Goal: Information Seeking & Learning: Learn about a topic

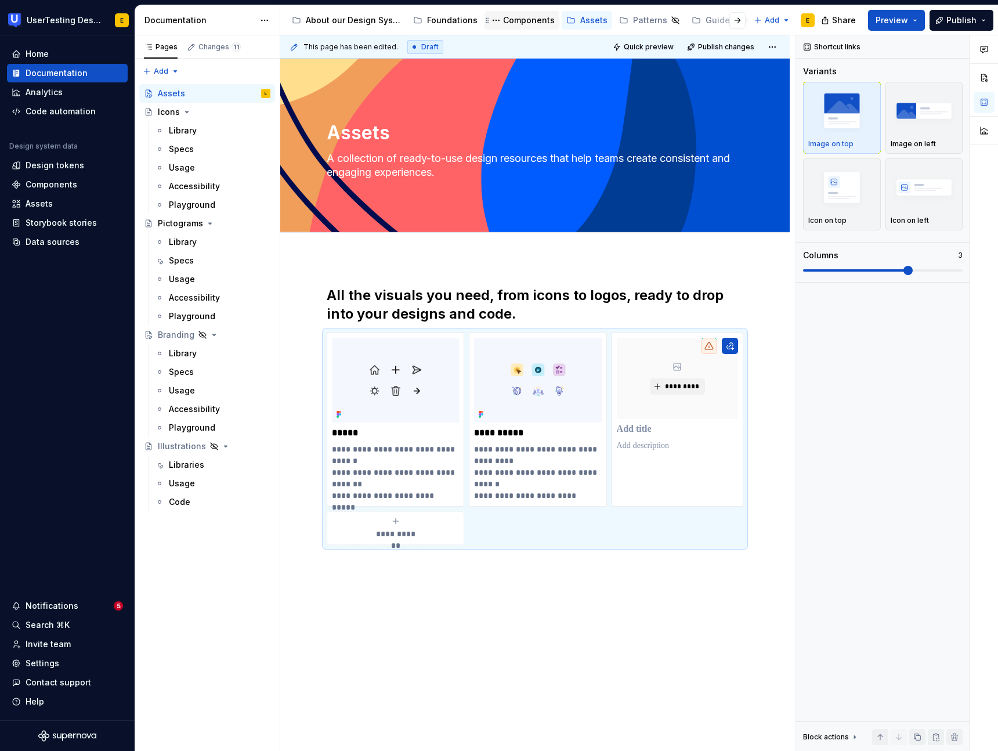
click at [512, 20] on div "Components" at bounding box center [529, 21] width 52 height 12
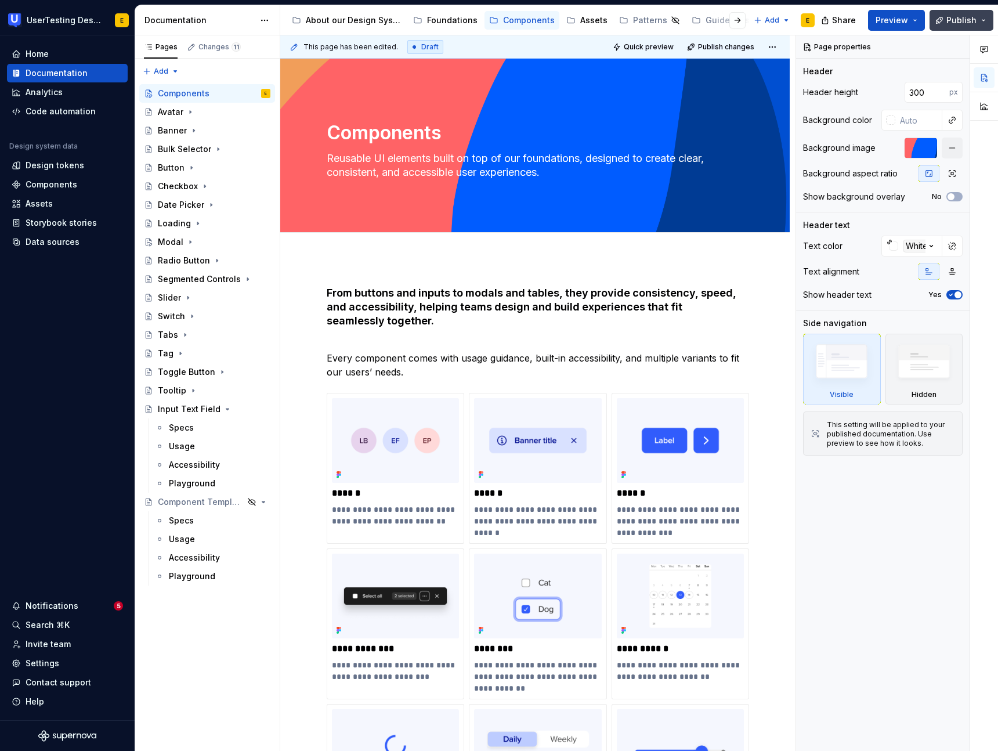
click at [979, 21] on button "Publish" at bounding box center [962, 20] width 64 height 21
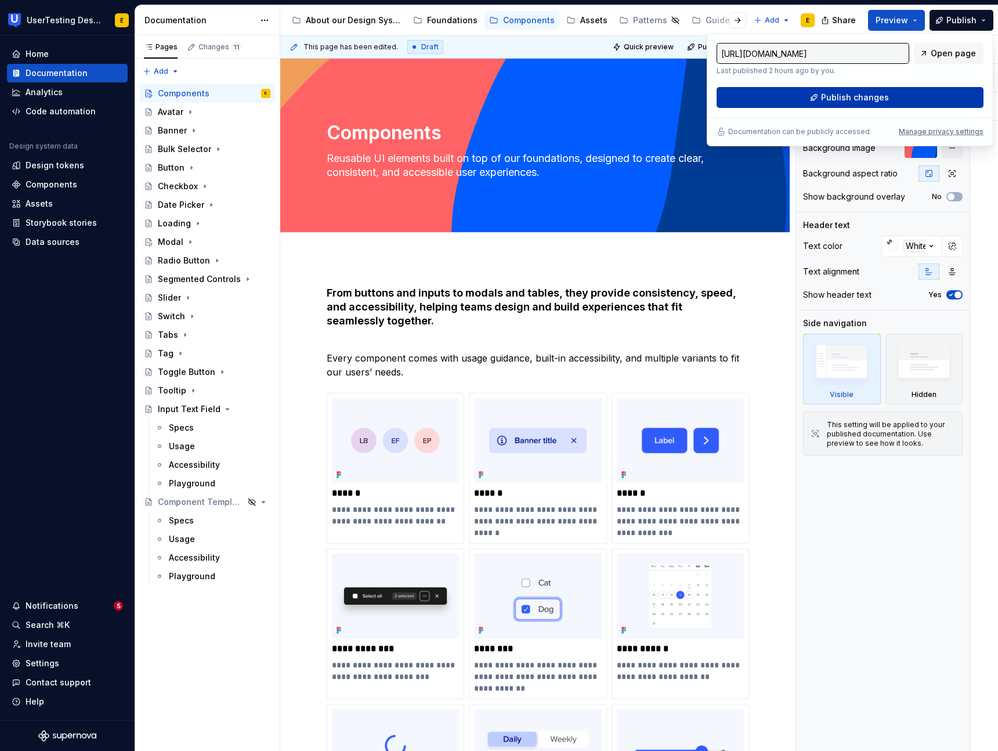
click at [885, 100] on span "Publish changes" at bounding box center [855, 98] width 68 height 12
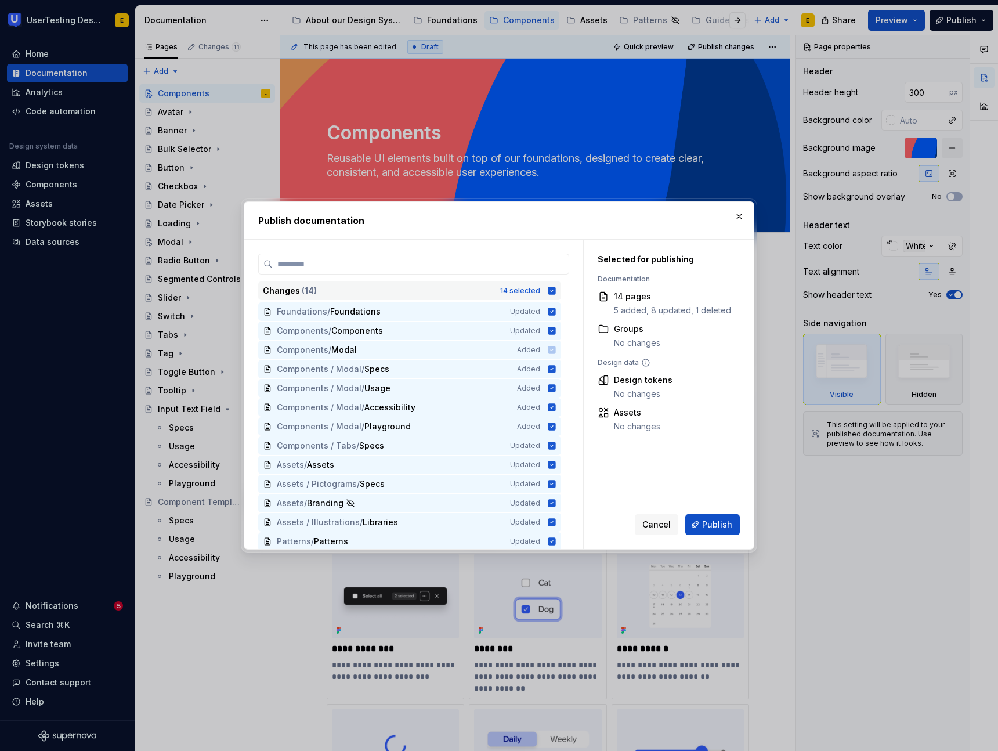
click at [556, 292] on icon at bounding box center [552, 291] width 8 height 8
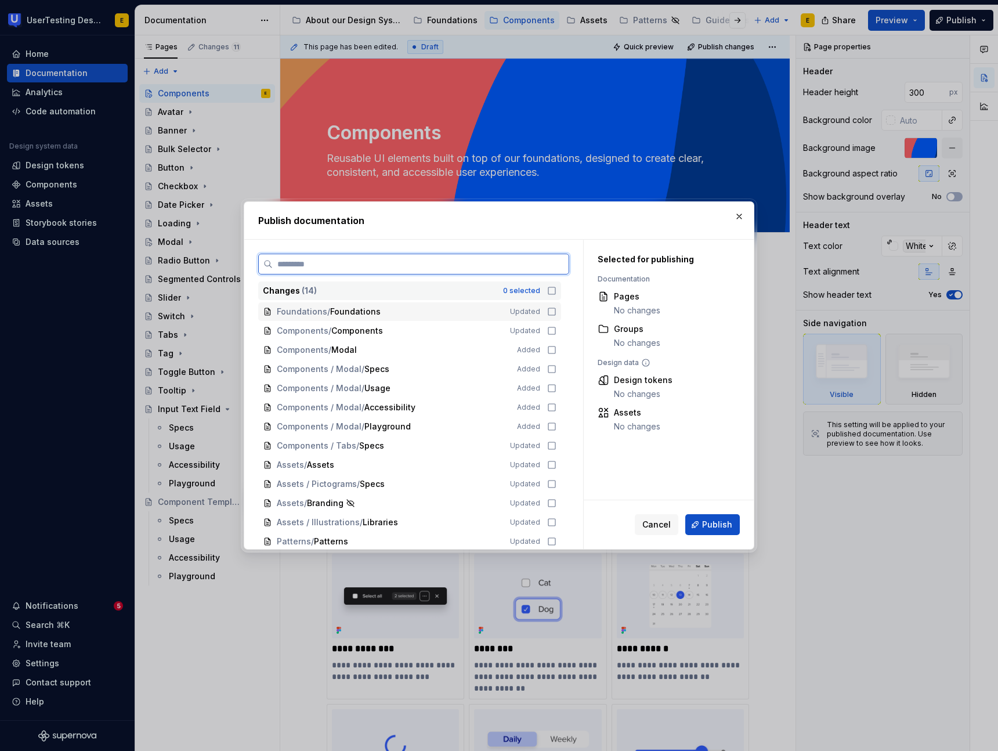
click at [557, 312] on icon at bounding box center [551, 311] width 9 height 9
click at [557, 332] on icon at bounding box center [551, 330] width 9 height 9
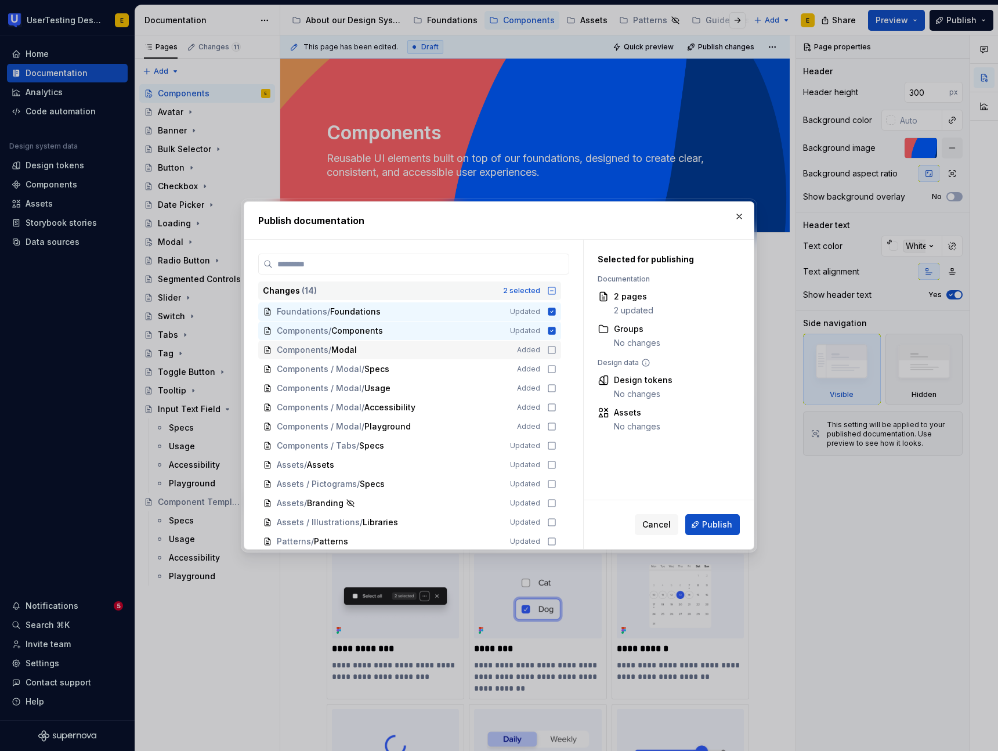
scroll to position [21, 0]
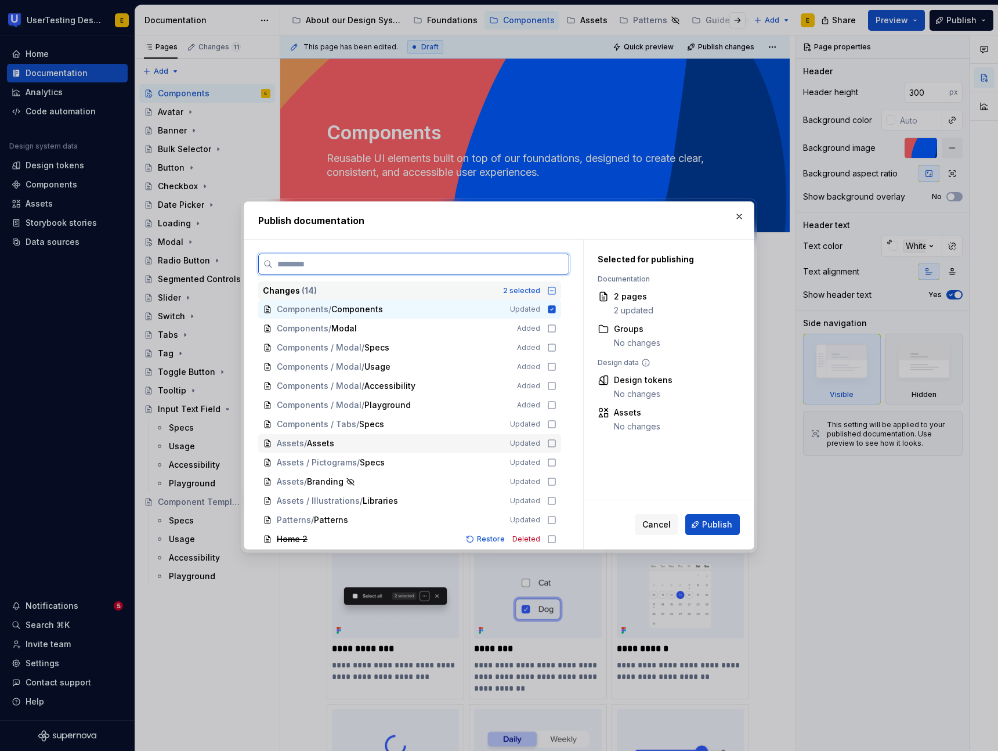
click at [556, 441] on icon at bounding box center [551, 443] width 9 height 9
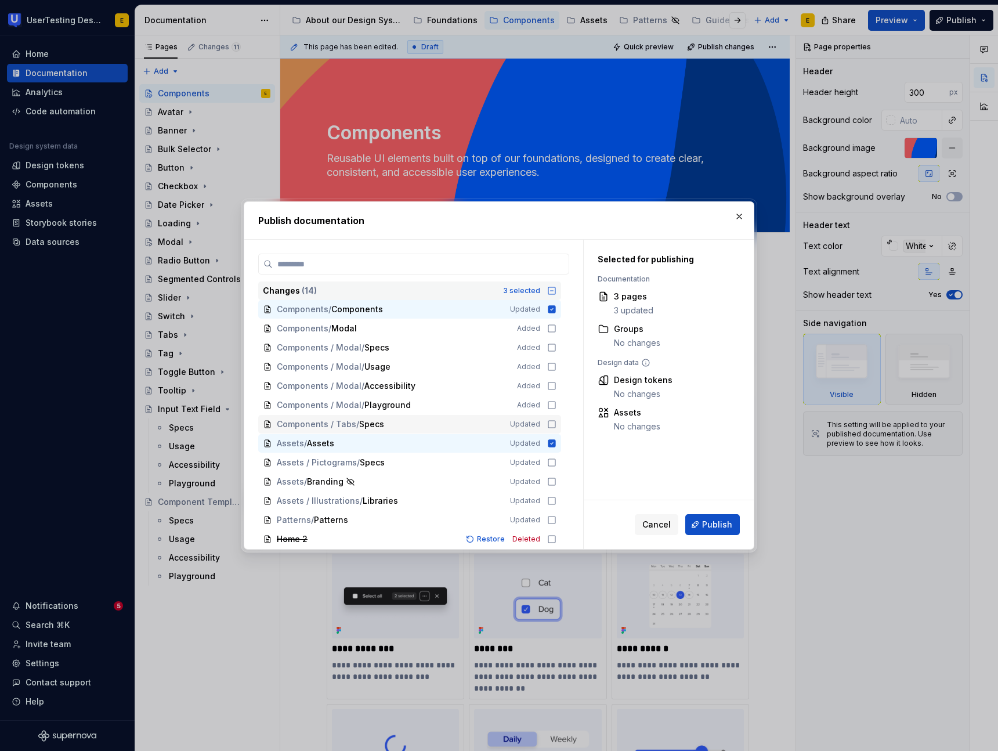
scroll to position [21, 0]
click at [557, 483] on icon at bounding box center [551, 482] width 9 height 9
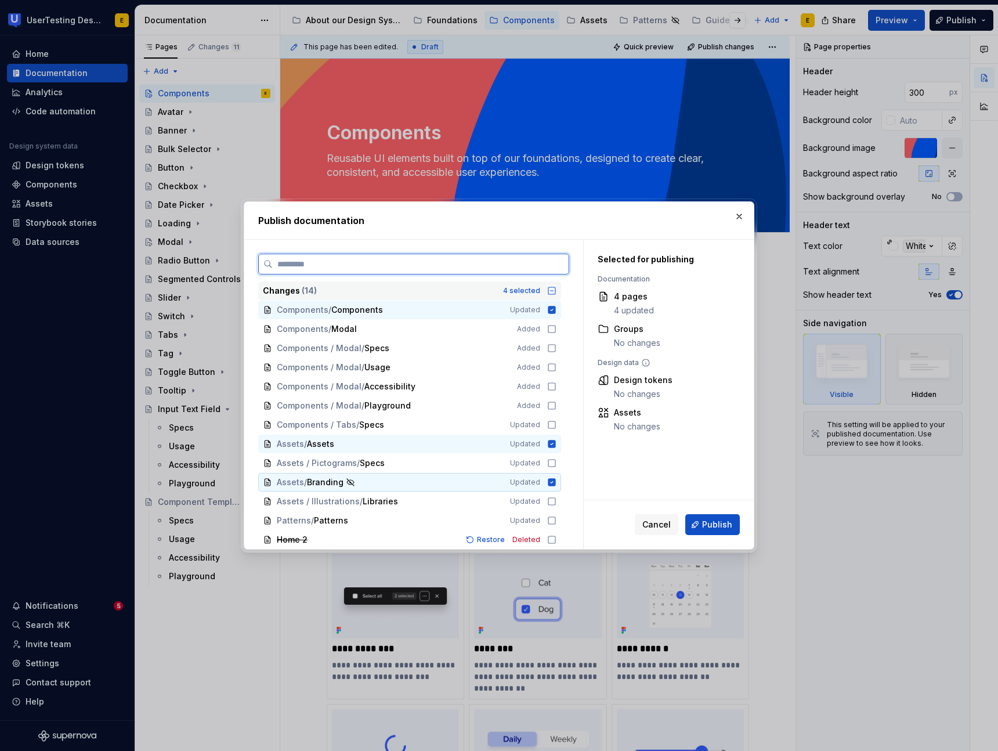
scroll to position [21, 0]
click at [557, 463] on icon at bounding box center [551, 462] width 9 height 9
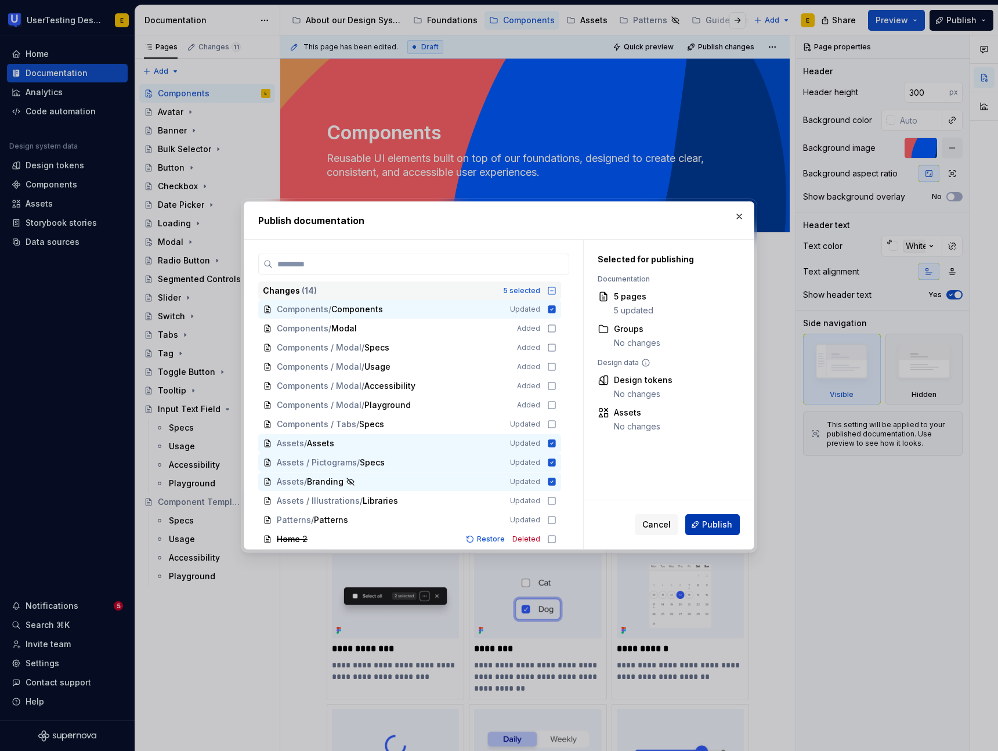
click at [722, 527] on span "Publish" at bounding box center [717, 525] width 30 height 12
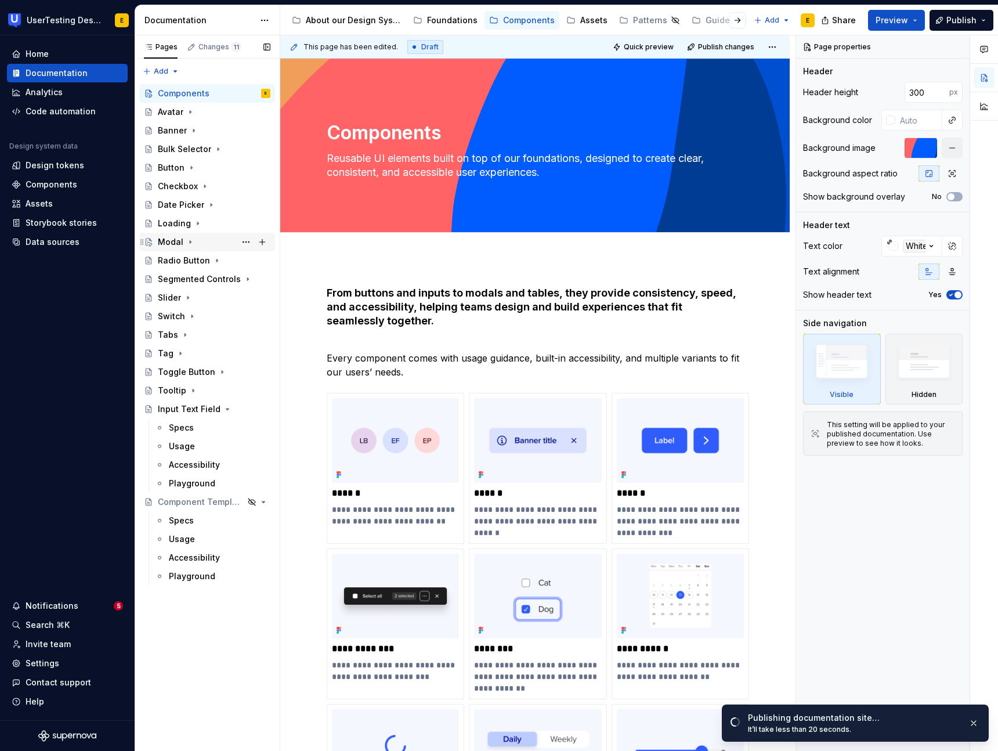
click at [169, 241] on div "Modal" at bounding box center [171, 242] width 26 height 12
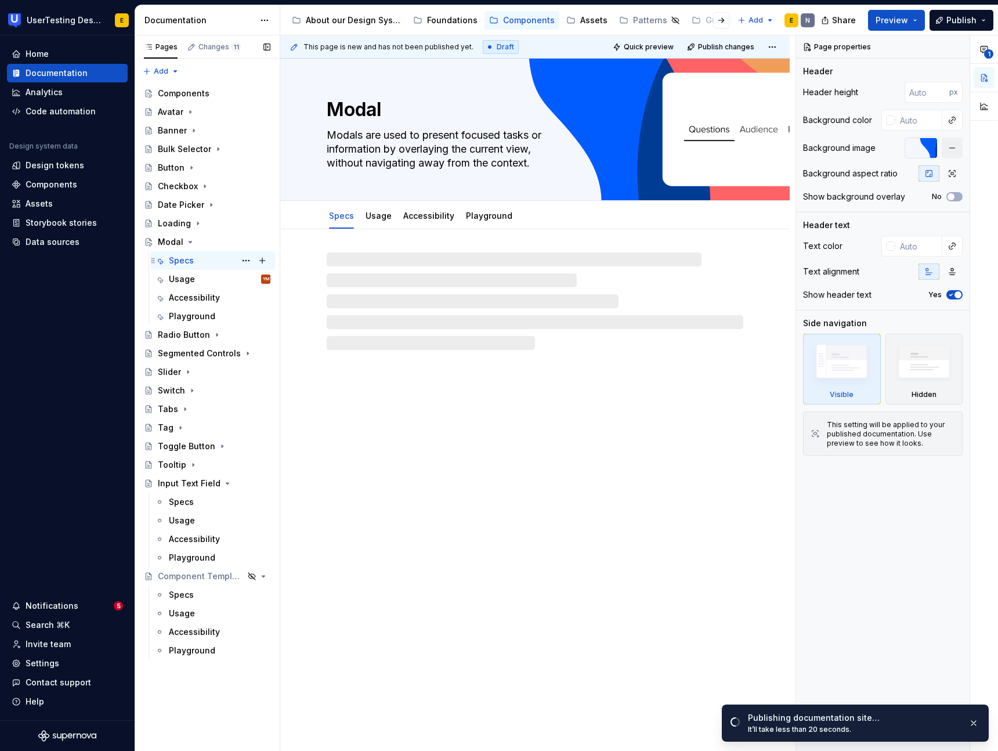
click at [183, 259] on div "Specs" at bounding box center [181, 261] width 25 height 12
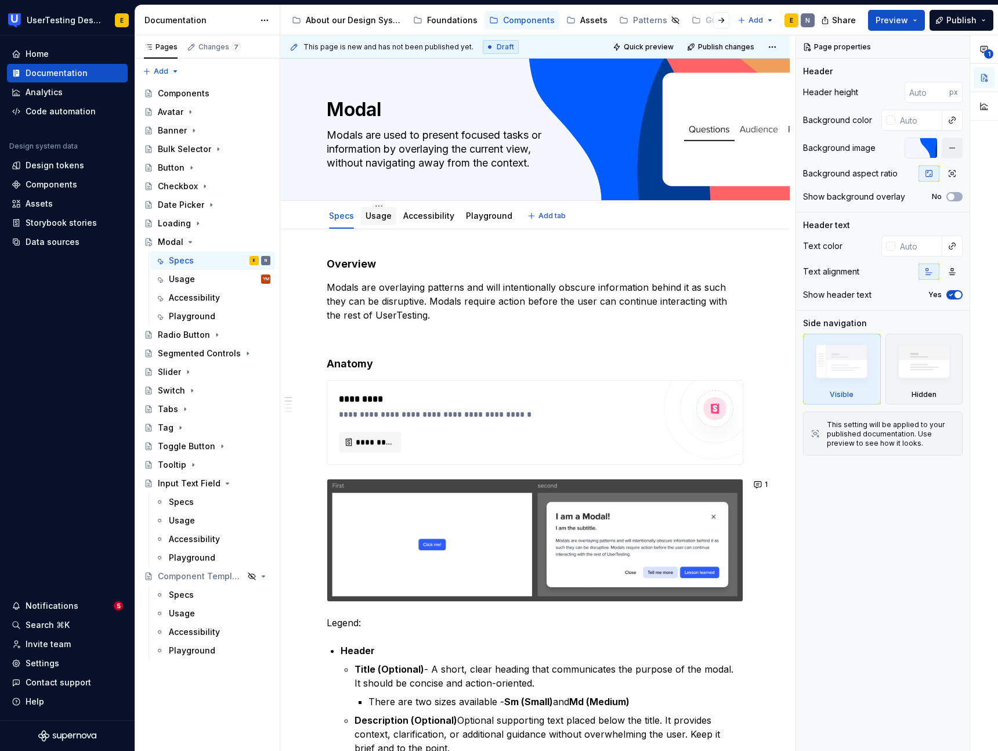
click at [373, 217] on link "Usage" at bounding box center [379, 216] width 26 height 10
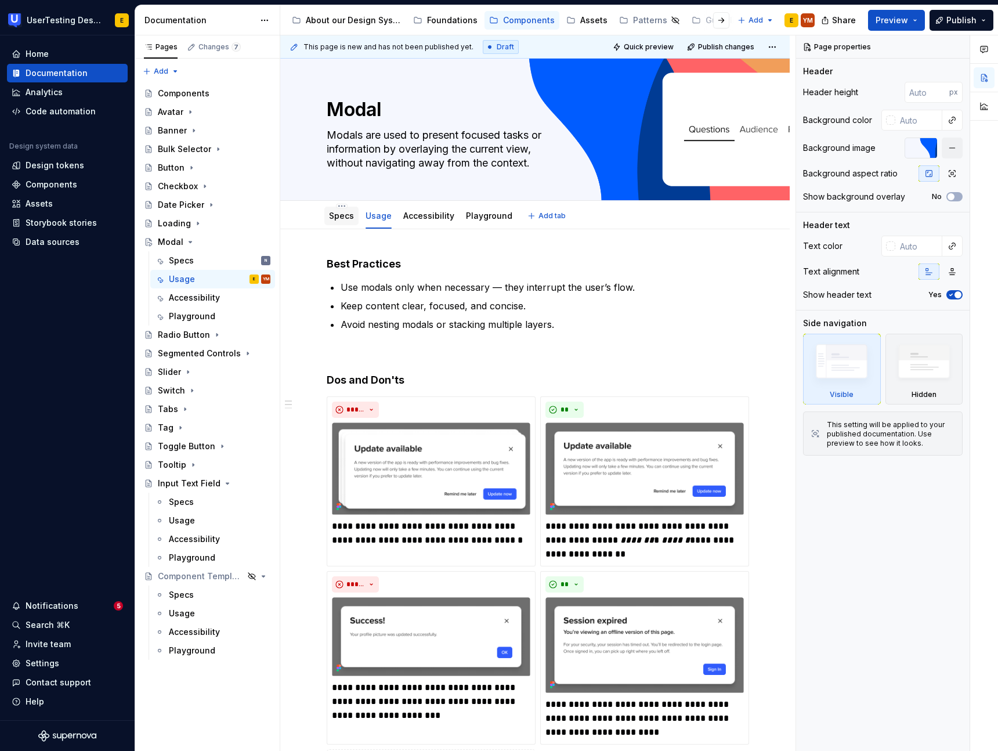
click at [337, 217] on link "Specs" at bounding box center [341, 216] width 25 height 10
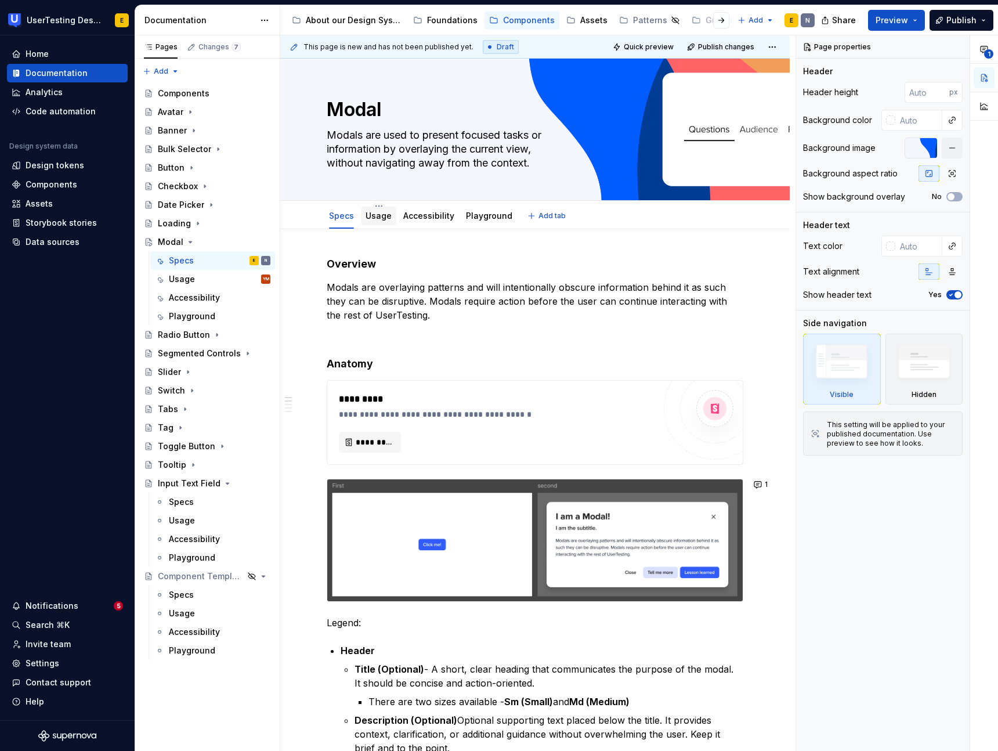
click at [386, 218] on link "Usage" at bounding box center [379, 216] width 26 height 10
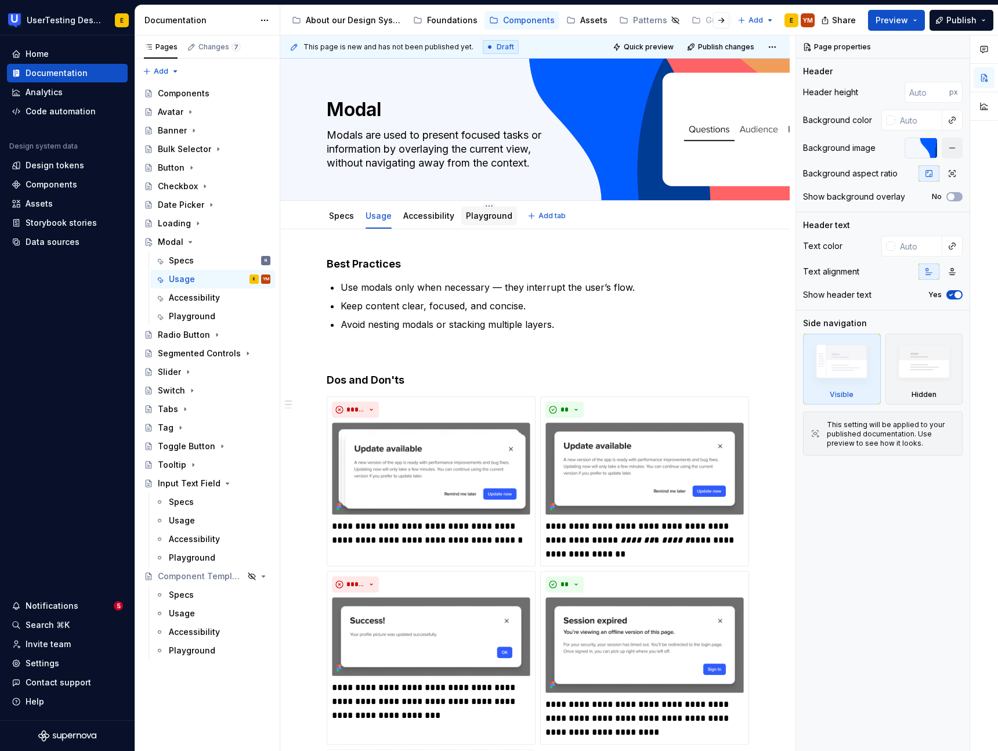
click at [485, 218] on link "Playground" at bounding box center [489, 216] width 46 height 10
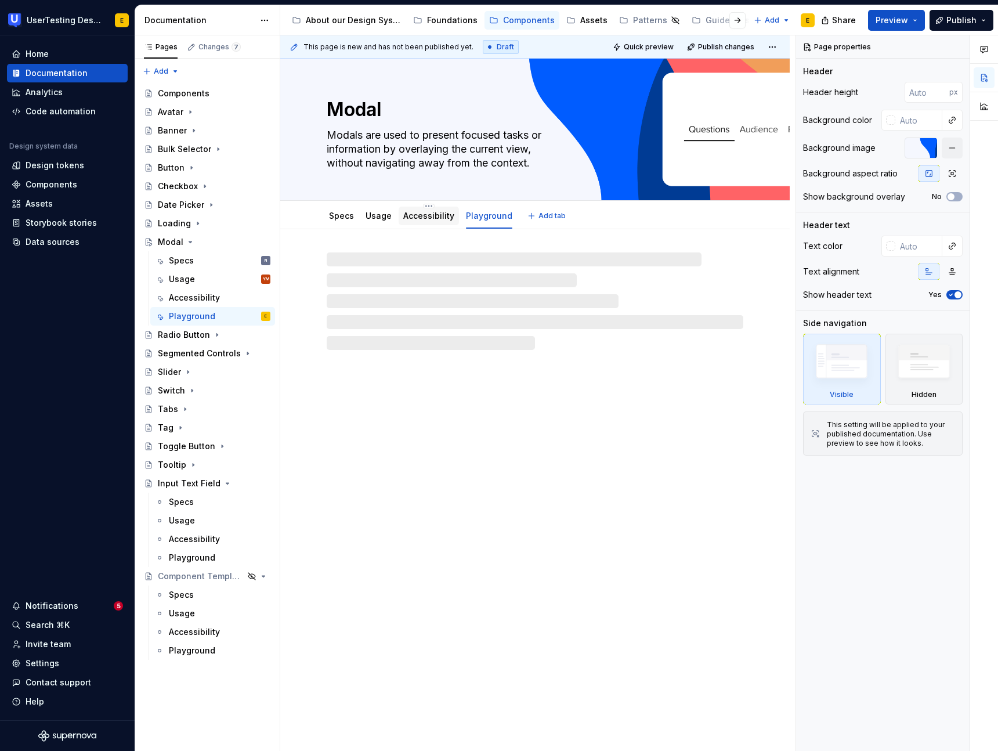
click at [434, 215] on link "Accessibility" at bounding box center [428, 216] width 51 height 10
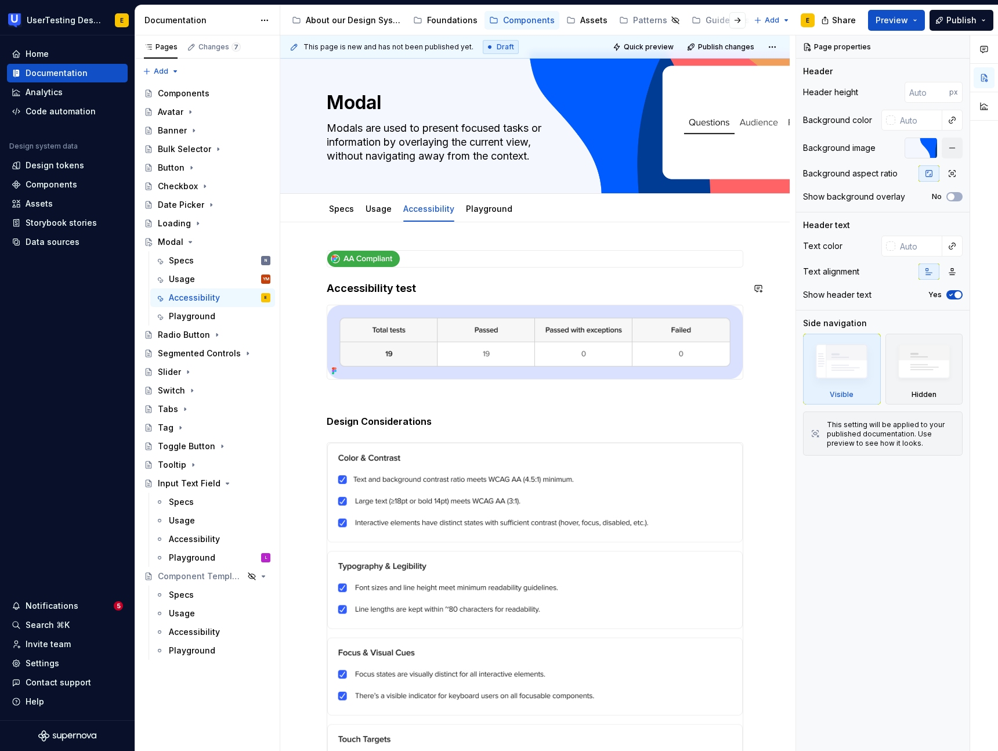
scroll to position [8, 0]
click at [489, 203] on link "Playground" at bounding box center [489, 208] width 46 height 10
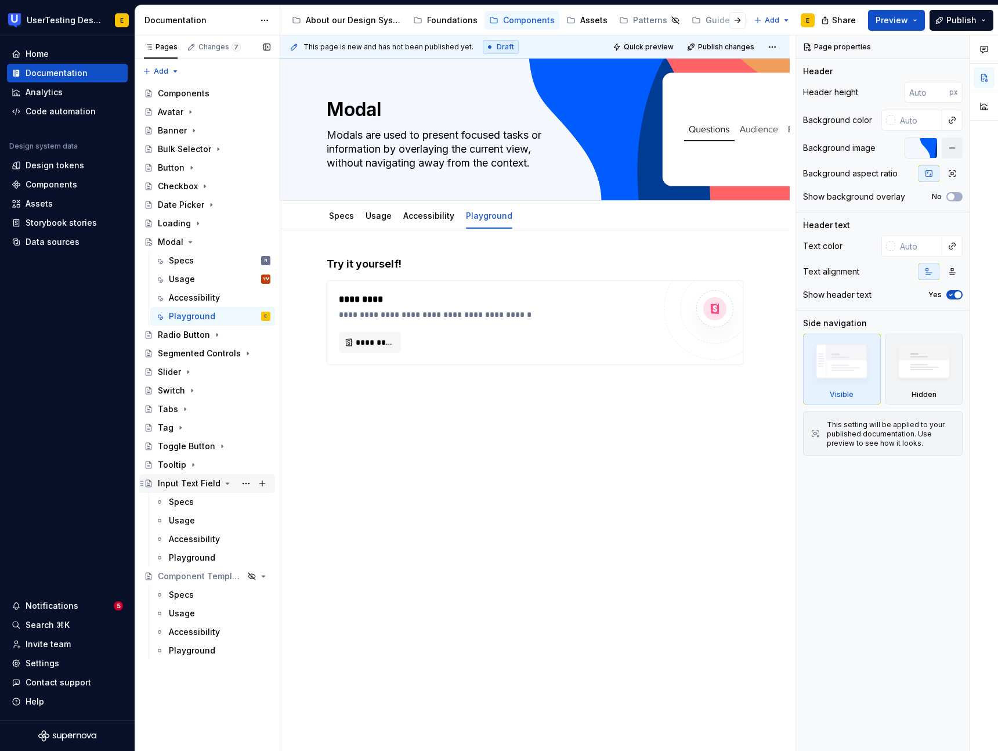
click at [201, 483] on div "Input Text Field" at bounding box center [189, 484] width 63 height 12
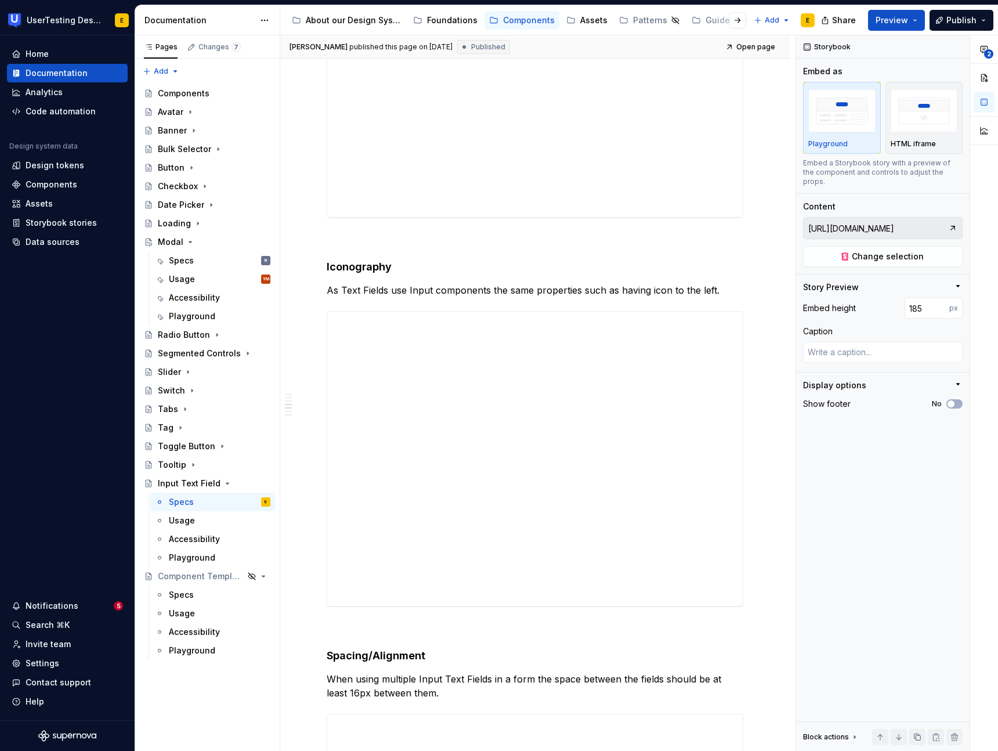
scroll to position [774, 0]
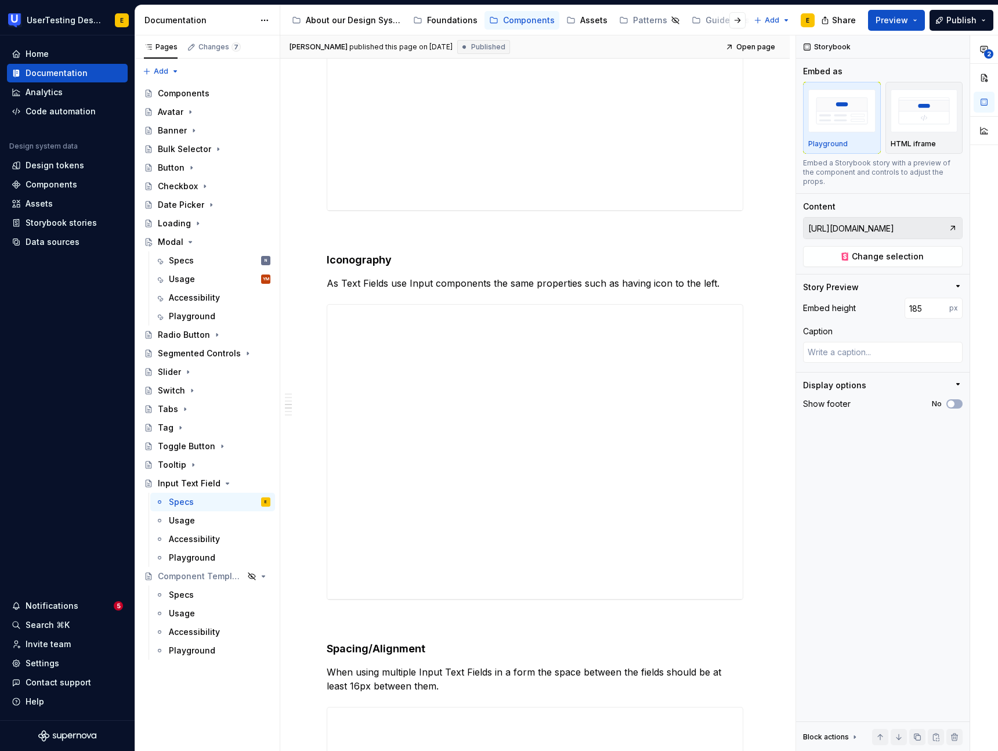
type textarea "*"
type input "[URL][DOMAIN_NAME]"
type input "507"
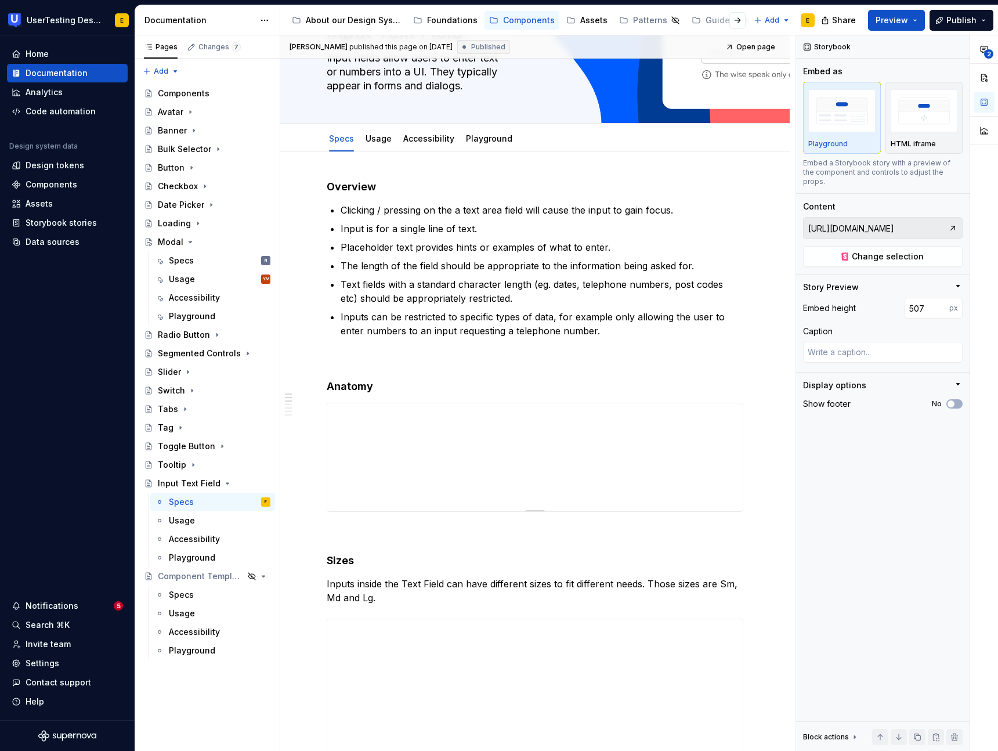
scroll to position [0, 0]
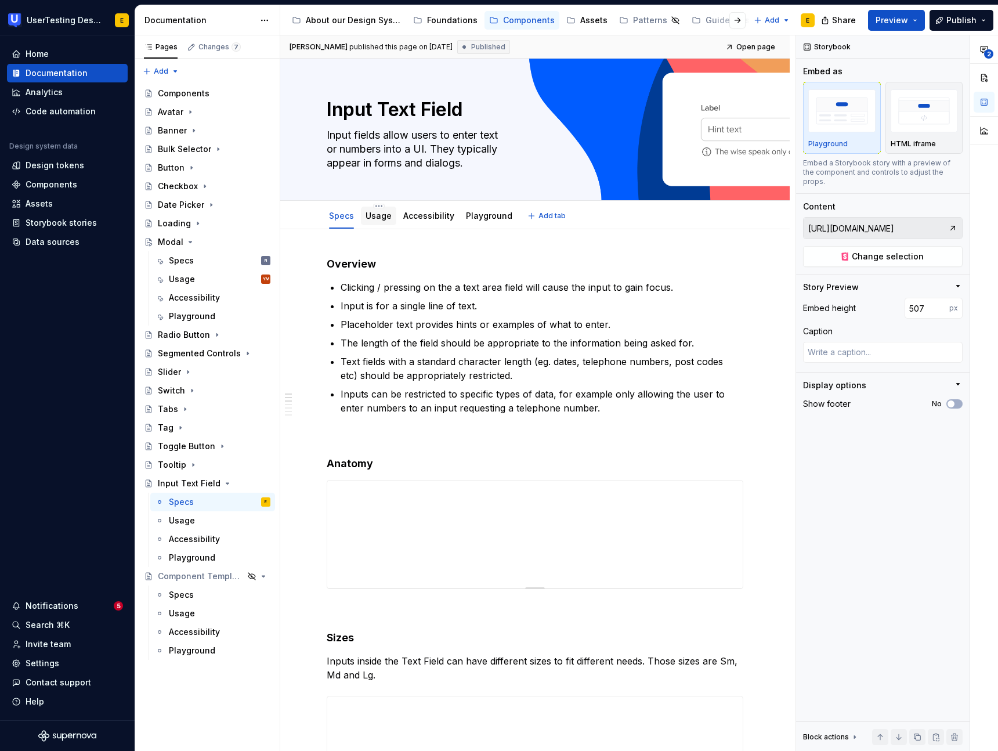
click at [380, 219] on link "Usage" at bounding box center [379, 216] width 26 height 10
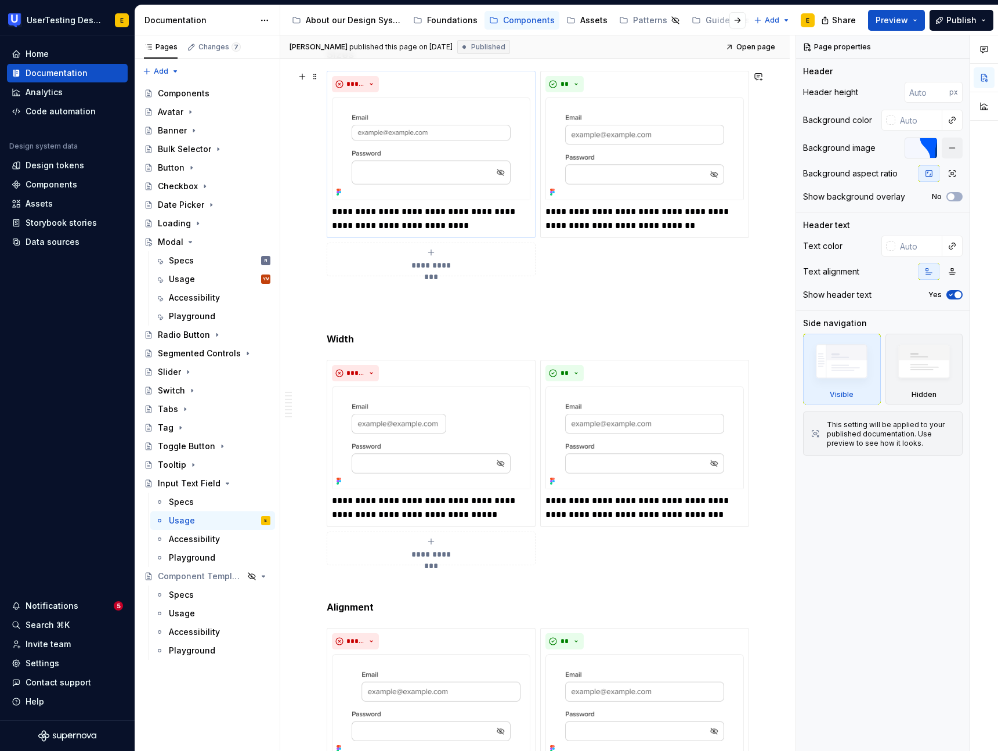
scroll to position [187, 0]
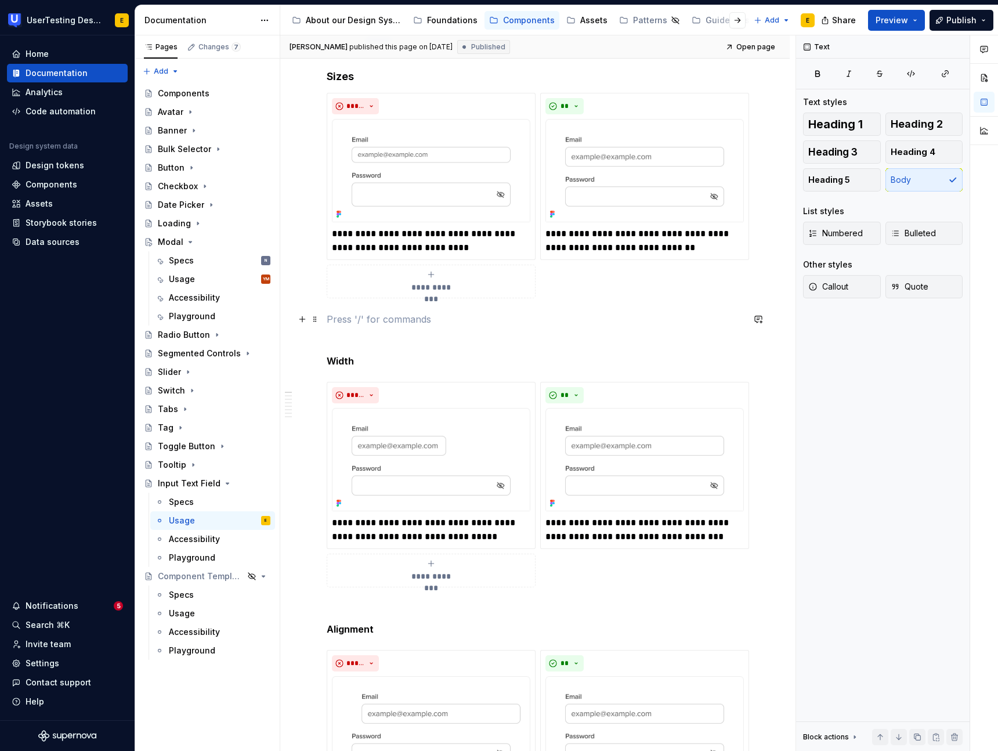
click at [337, 324] on p at bounding box center [535, 319] width 417 height 14
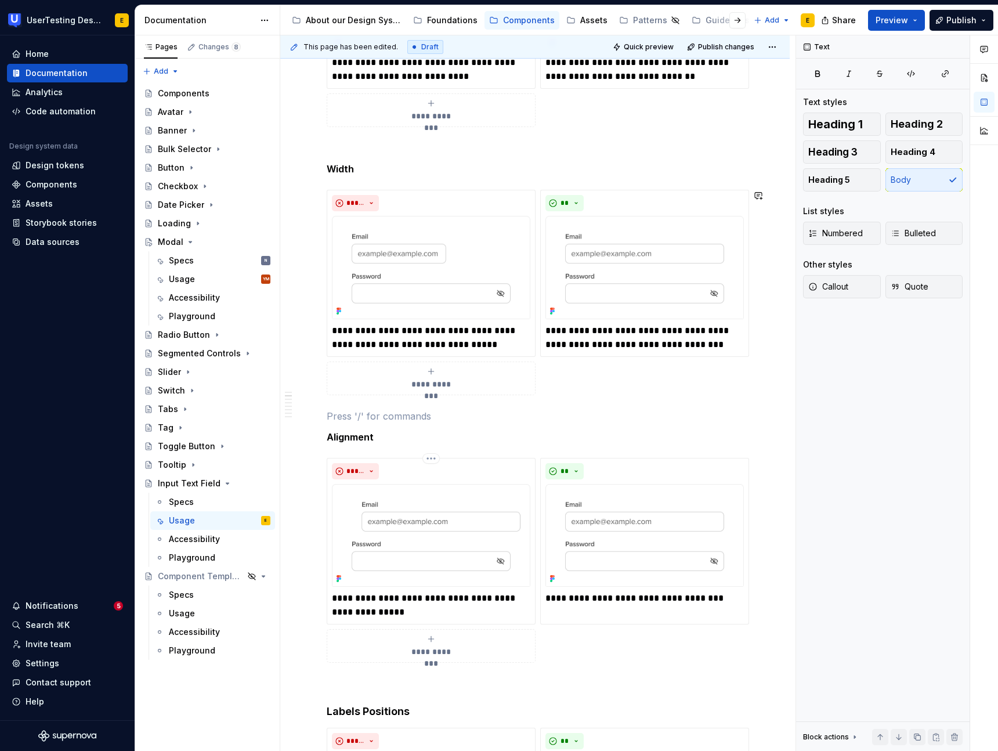
scroll to position [426, 0]
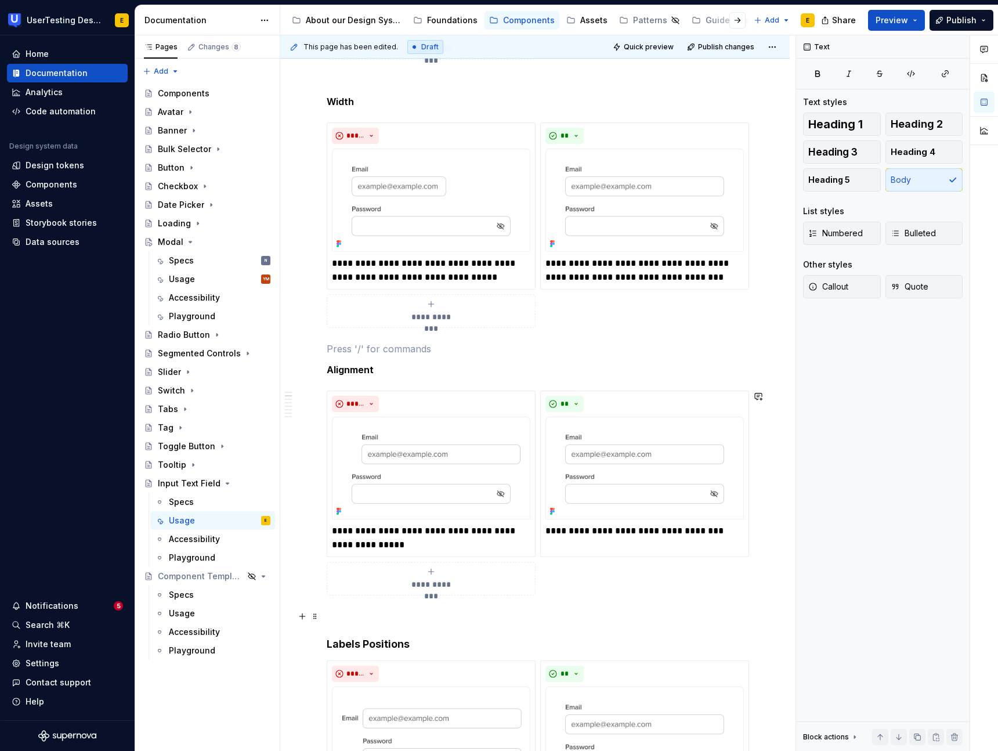
click at [338, 610] on p at bounding box center [535, 616] width 417 height 14
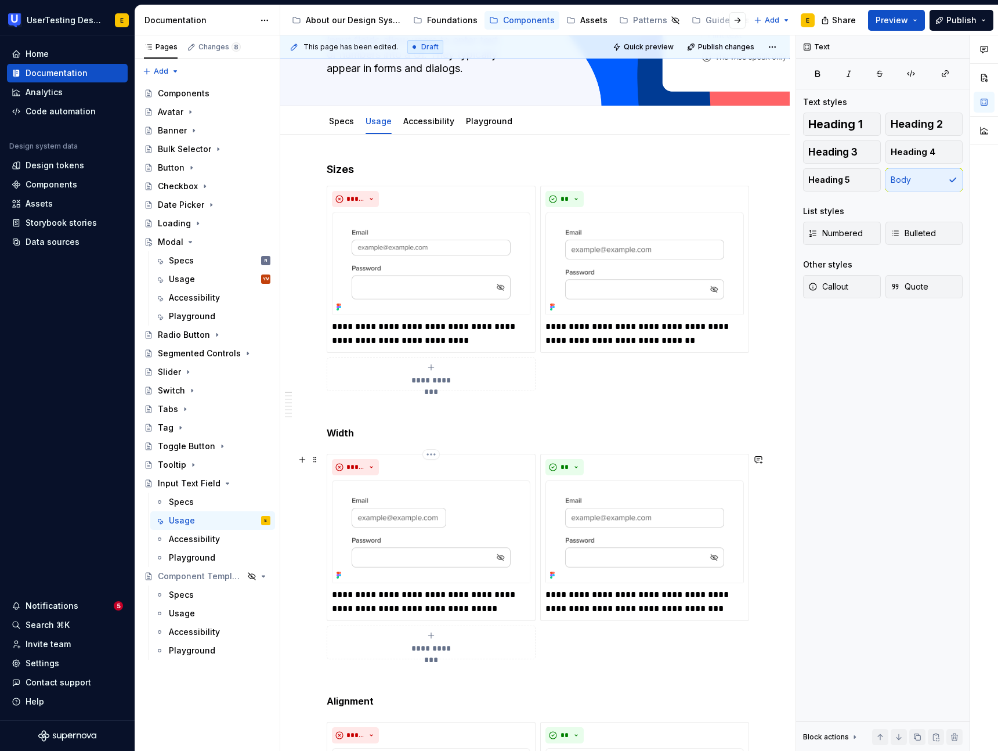
scroll to position [69, 0]
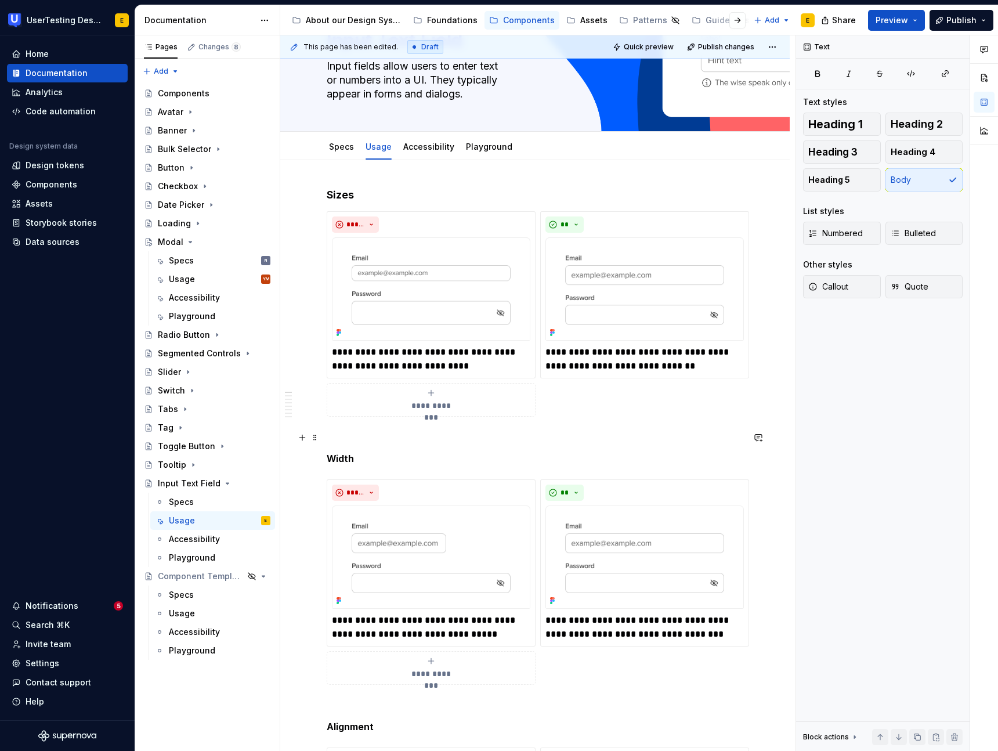
click at [345, 439] on p at bounding box center [535, 438] width 417 height 14
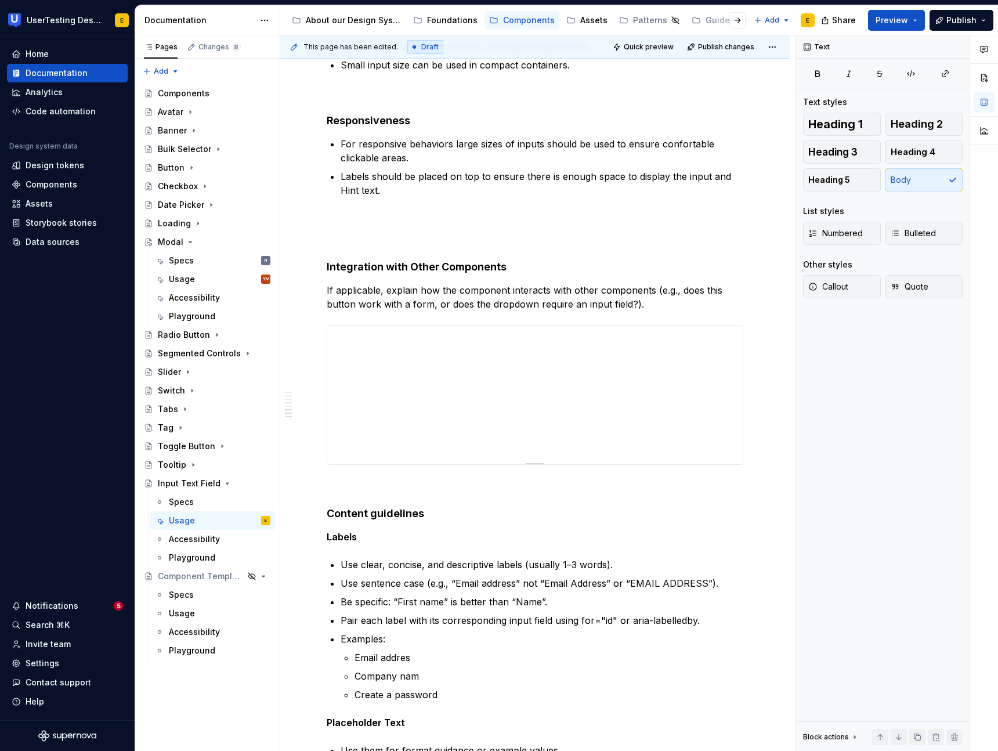
scroll to position [1816, 0]
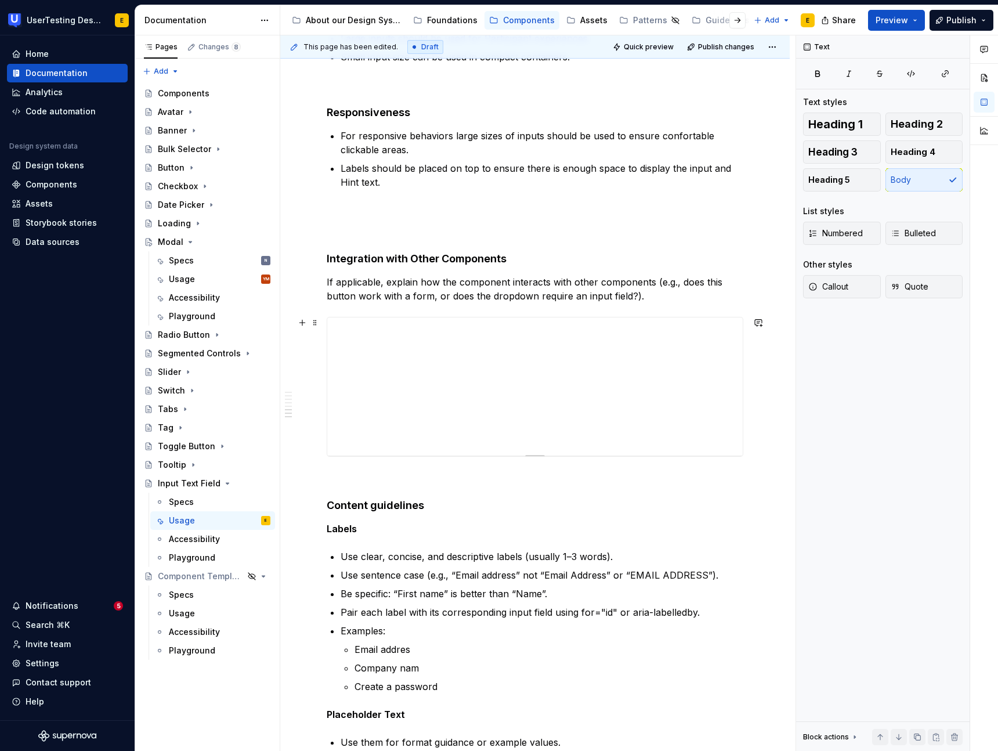
type textarea "*"
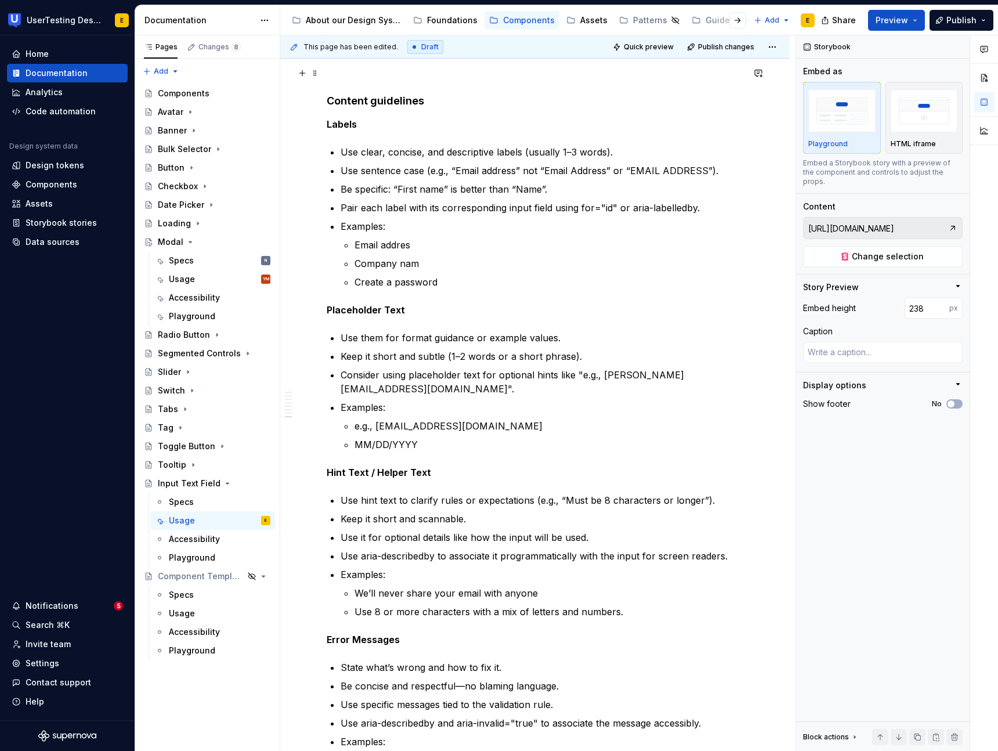
scroll to position [2224, 0]
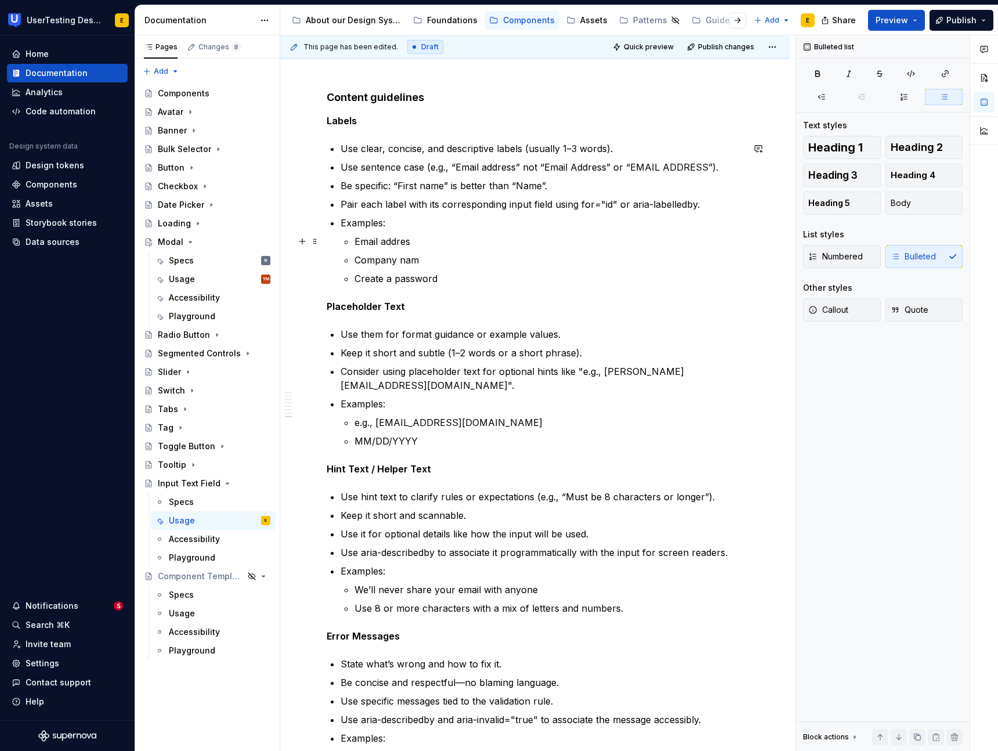
click at [411, 242] on p "Email addres" at bounding box center [549, 241] width 389 height 14
click at [450, 376] on p "Consider using placeholder text for optional hints like "e.g., [PERSON_NAME][EM…" at bounding box center [542, 378] width 403 height 28
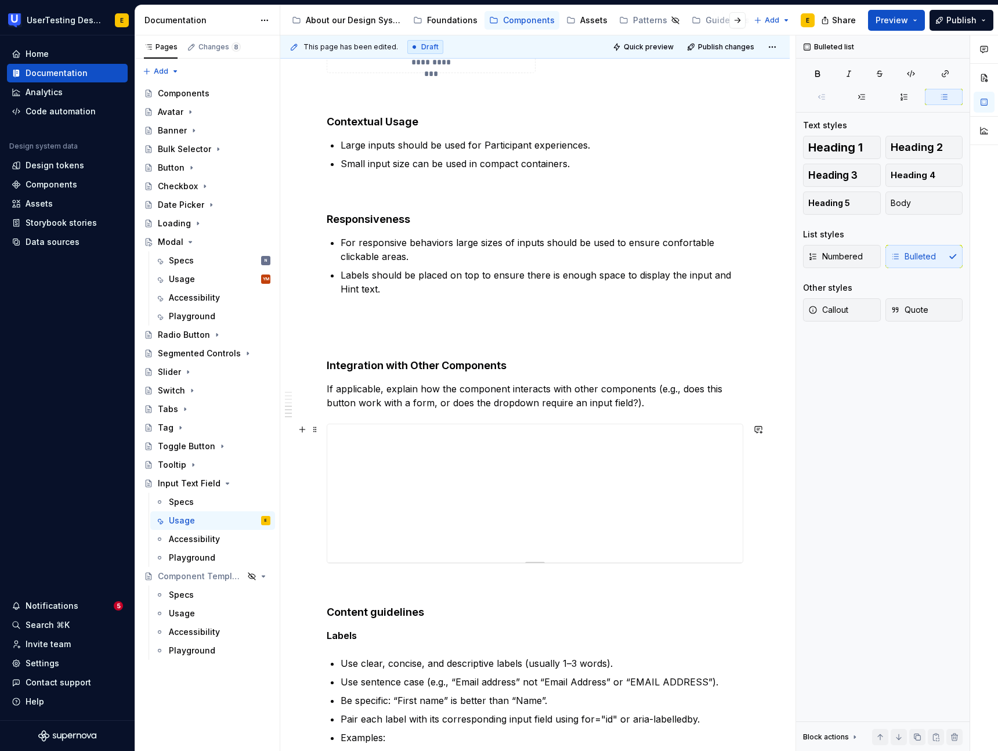
scroll to position [1704, 0]
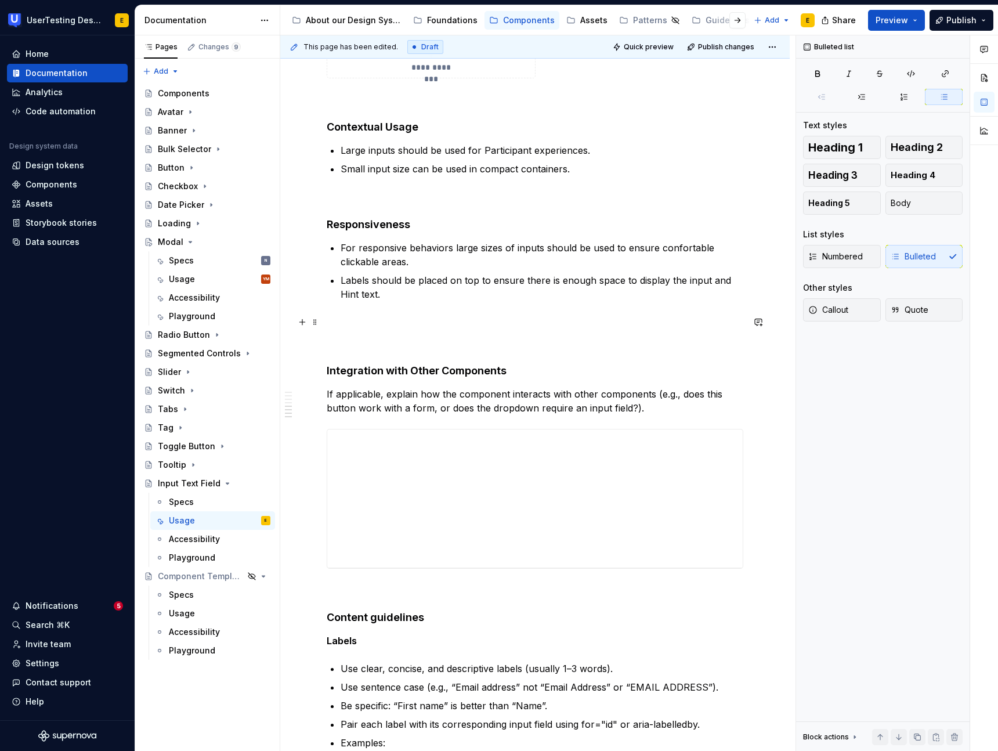
click at [339, 325] on p at bounding box center [535, 322] width 417 height 14
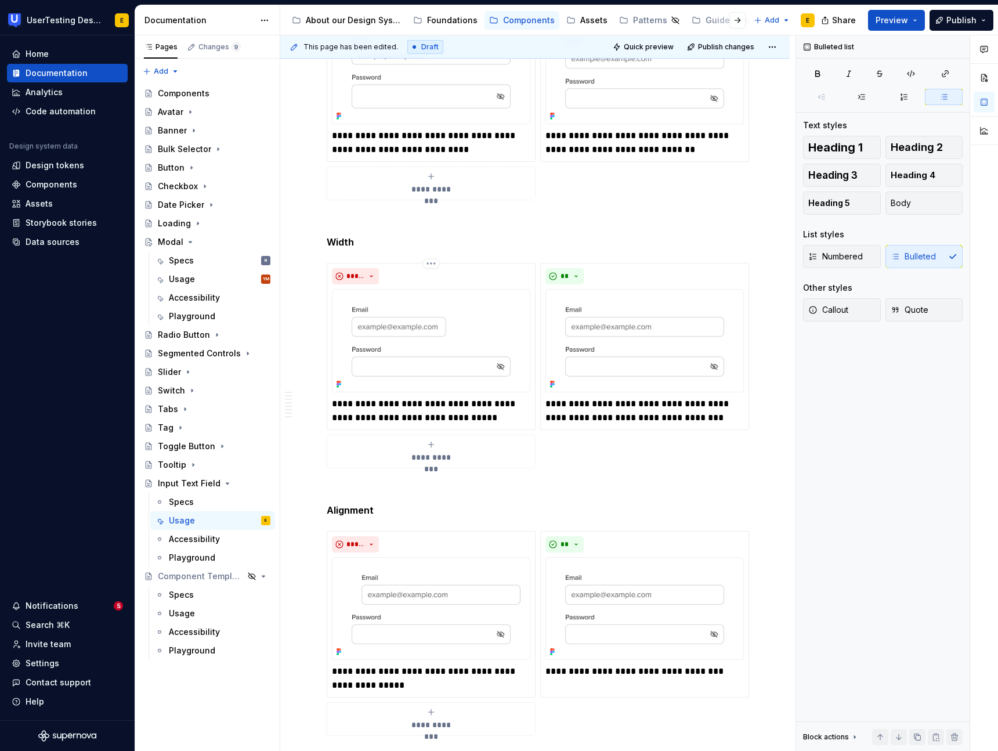
scroll to position [0, 0]
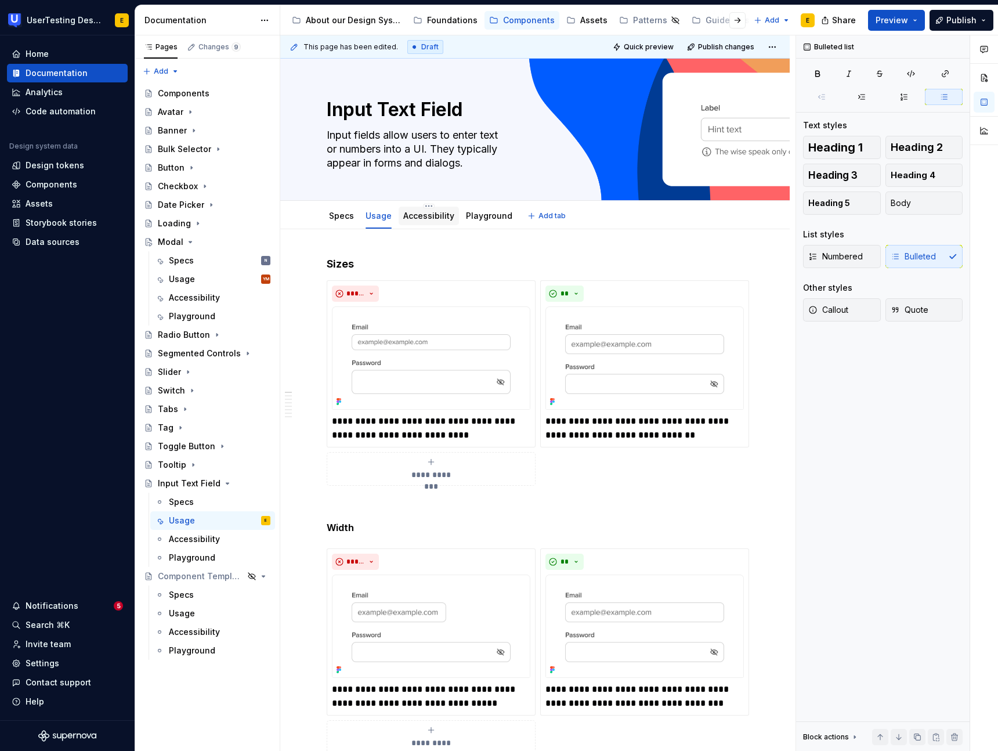
click at [433, 215] on link "Accessibility" at bounding box center [428, 216] width 51 height 10
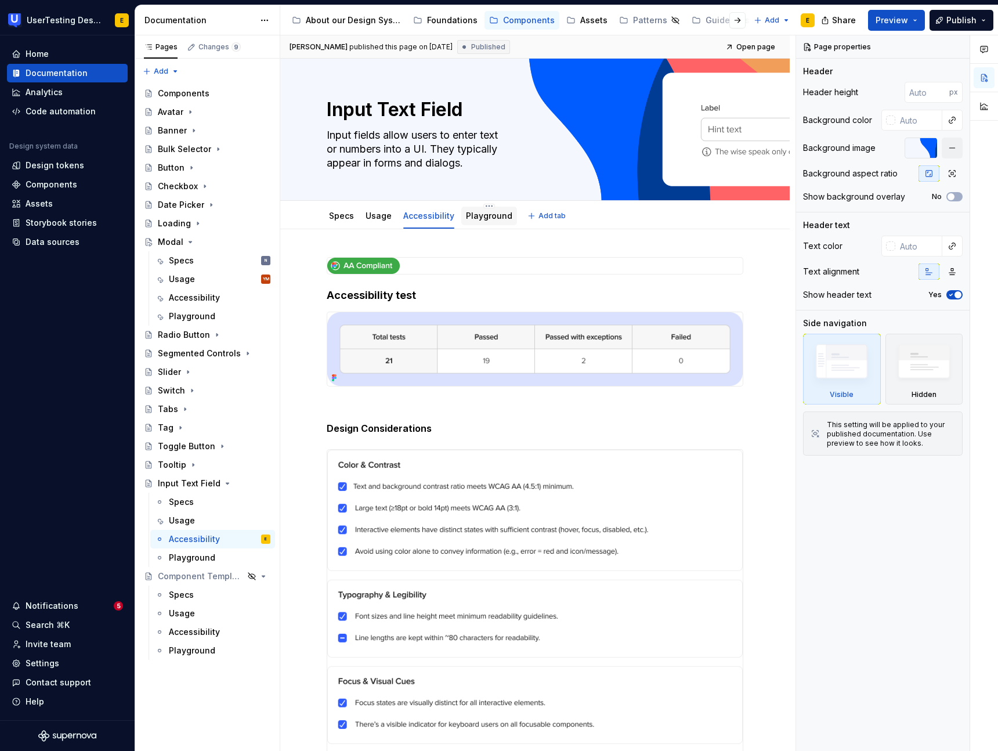
click at [487, 218] on link "Playground" at bounding box center [489, 216] width 46 height 10
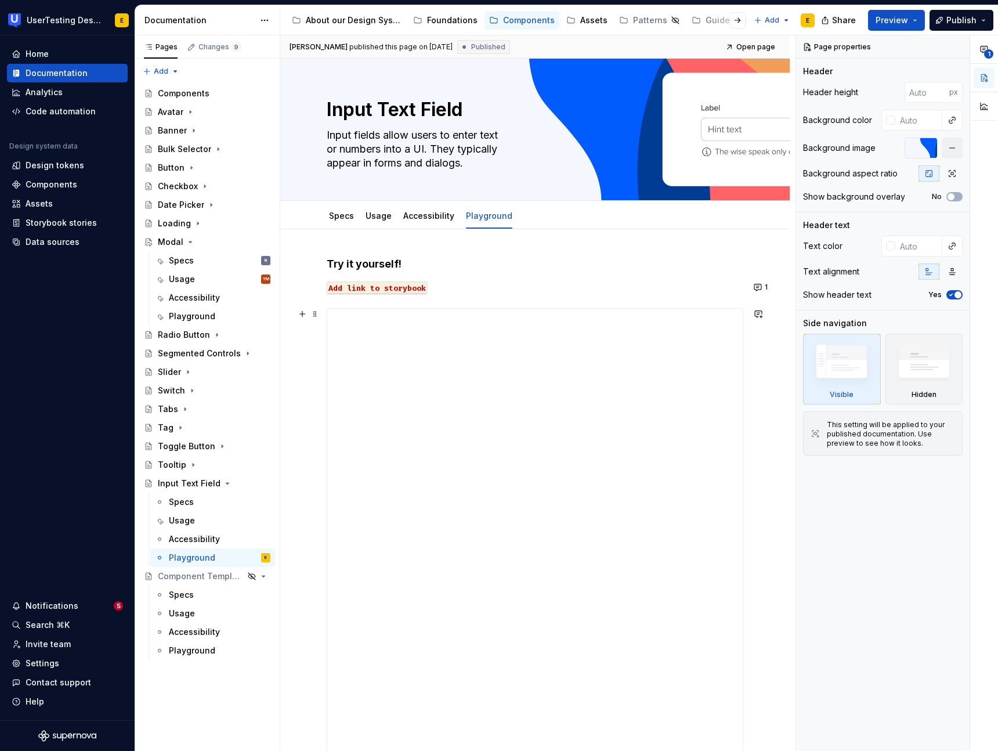
type textarea "*"
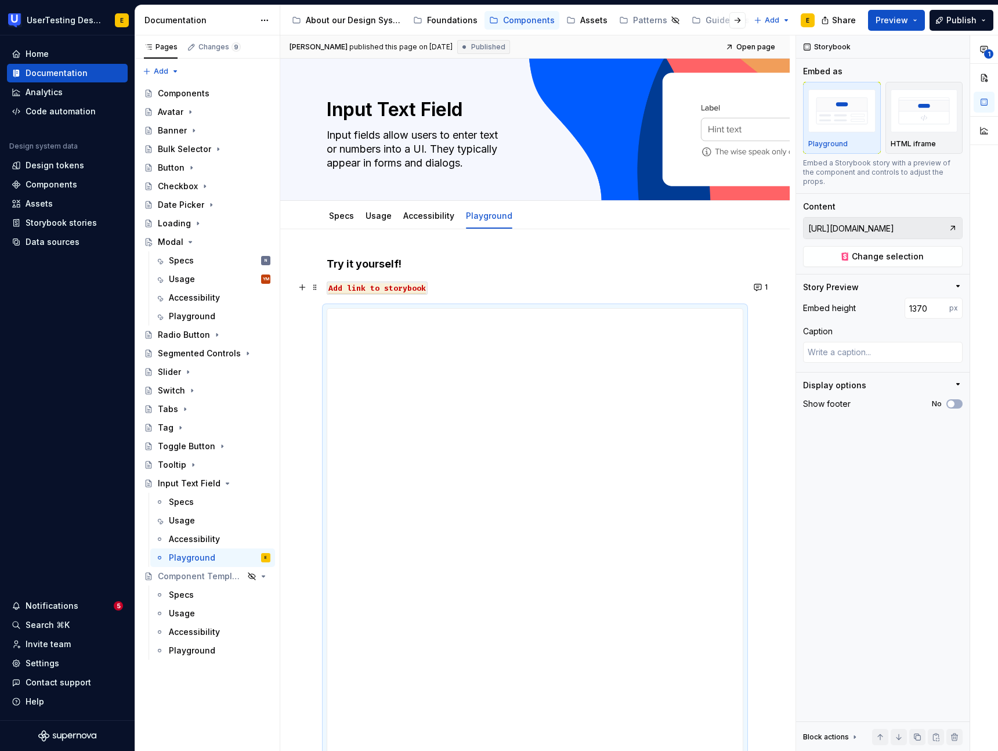
click at [432, 286] on p "Add link to storybook" at bounding box center [535, 287] width 417 height 14
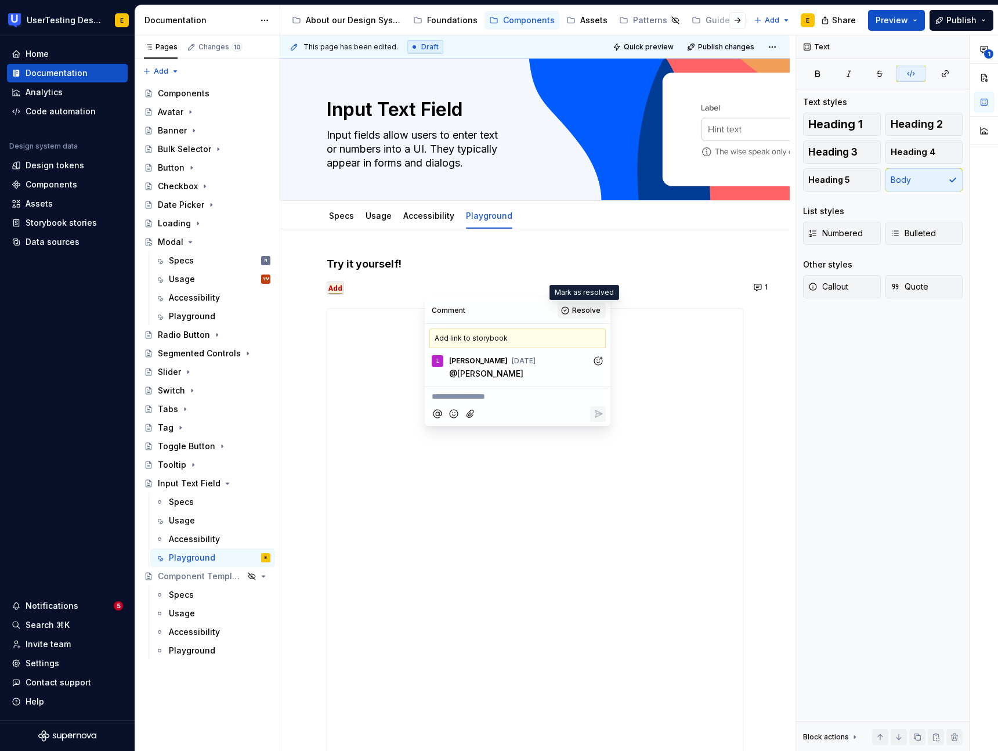
click at [586, 312] on span "Resolve" at bounding box center [586, 310] width 28 height 9
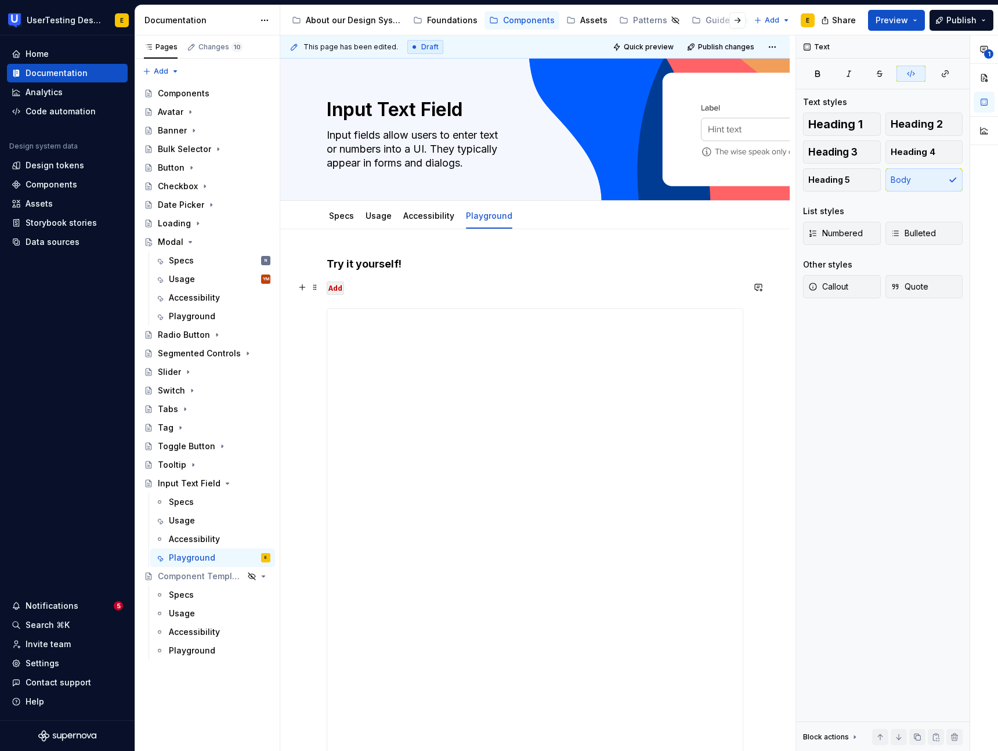
click at [359, 286] on p "Add" at bounding box center [535, 287] width 417 height 14
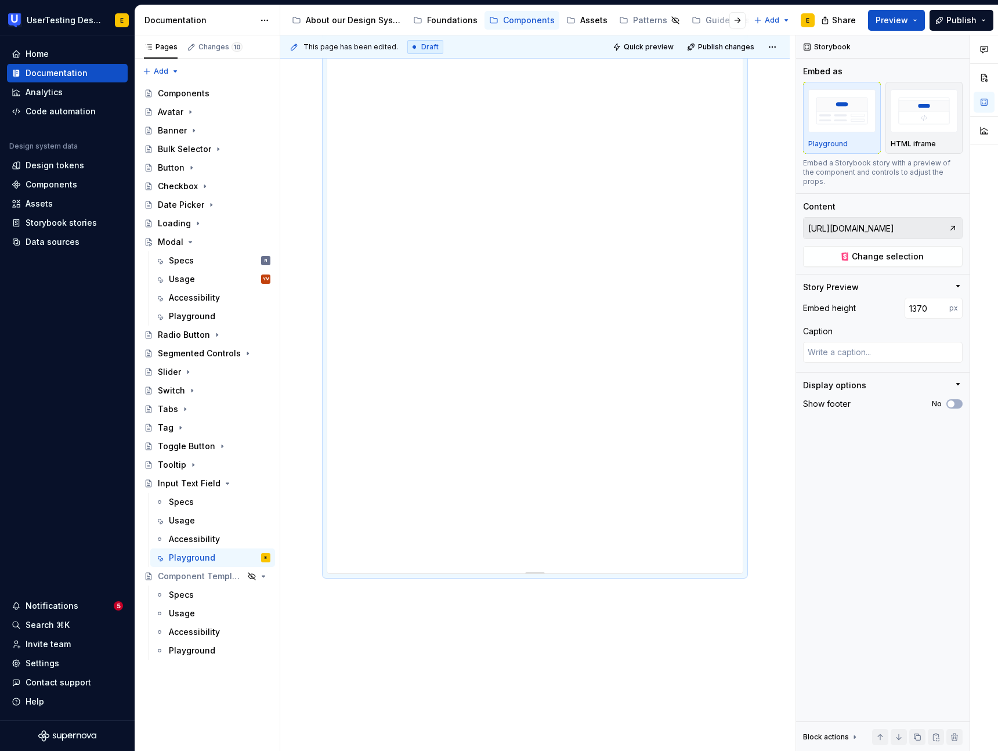
scroll to position [507, 0]
type textarea "*"
type input "1391"
type textarea "*"
type input "1397"
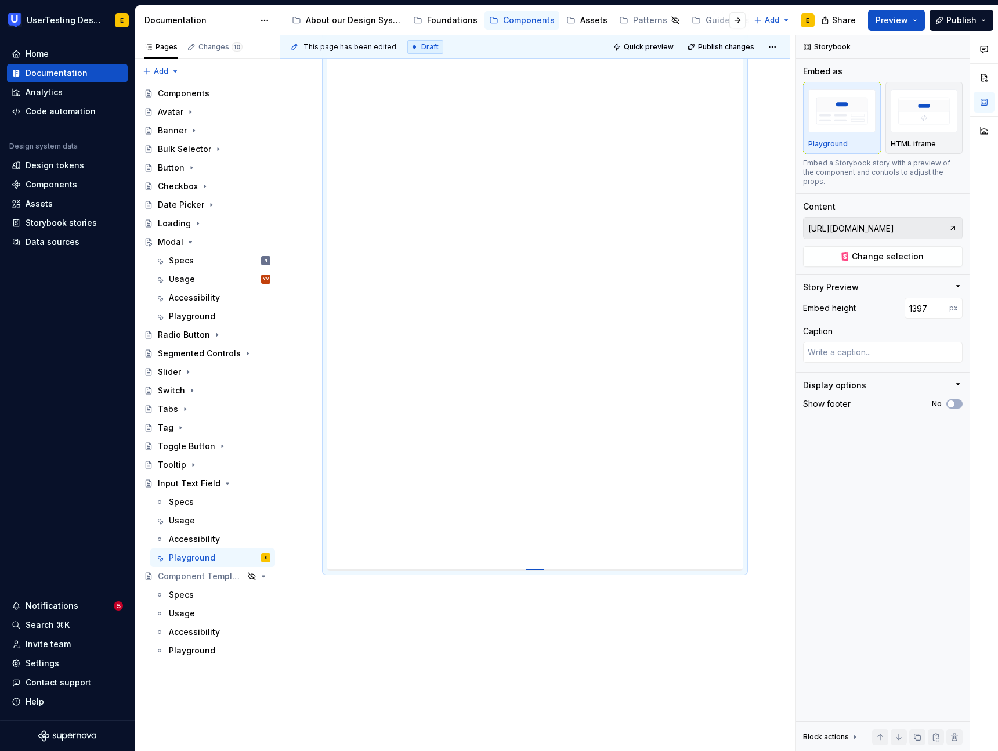
type textarea "*"
type input "1405"
type textarea "*"
type input "1407"
type textarea "*"
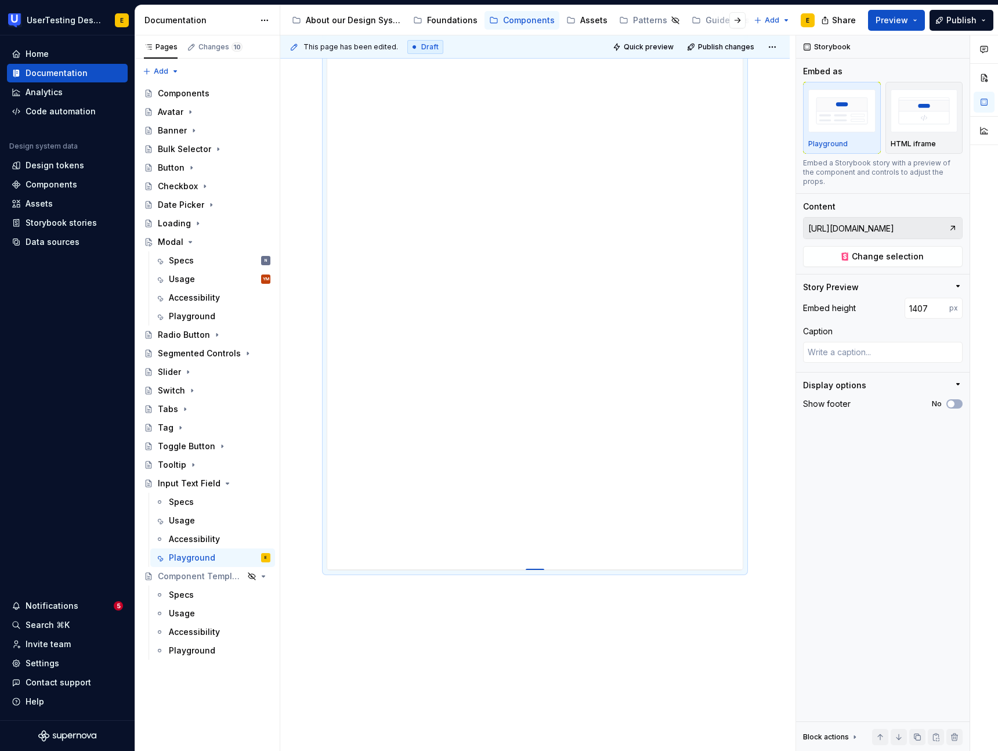
type input "1422"
type textarea "*"
type input "1428"
type textarea "*"
type input "1436"
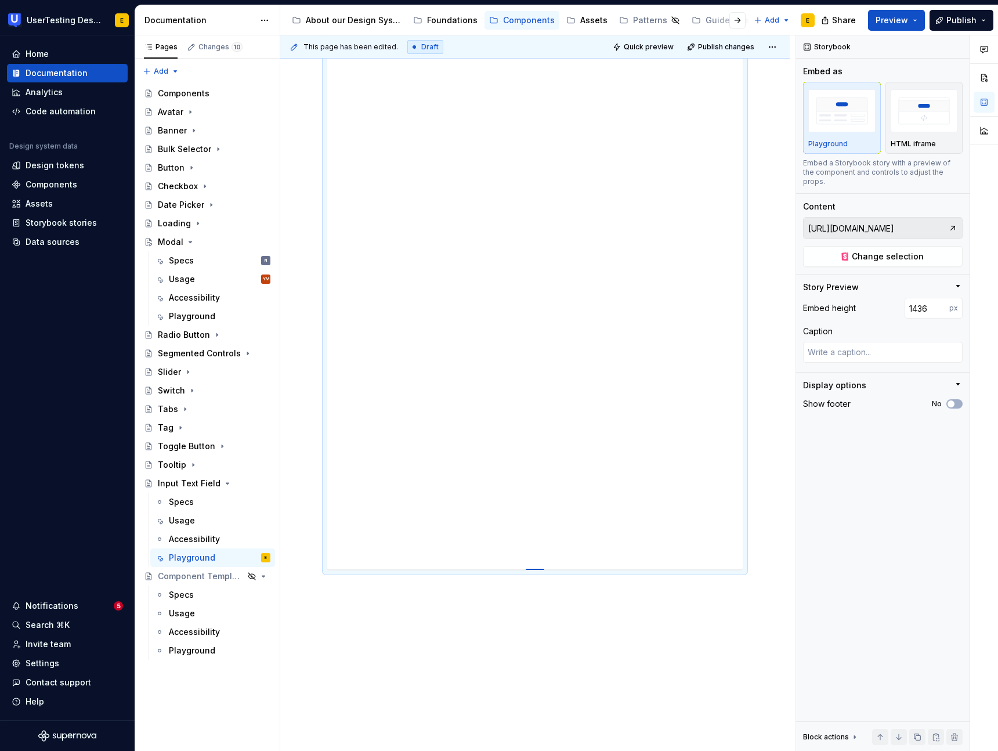
type textarea "*"
type input "1442"
type textarea "*"
type input "1446"
type textarea "*"
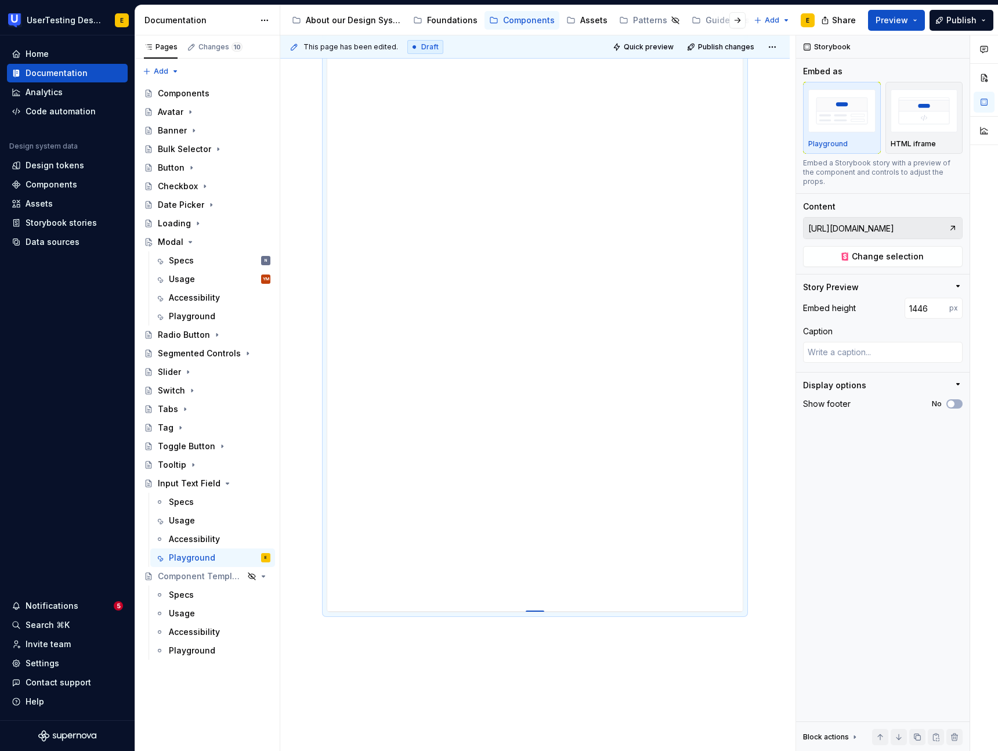
type input "1447"
type textarea "*"
type input "1448"
type textarea "*"
type input "1449"
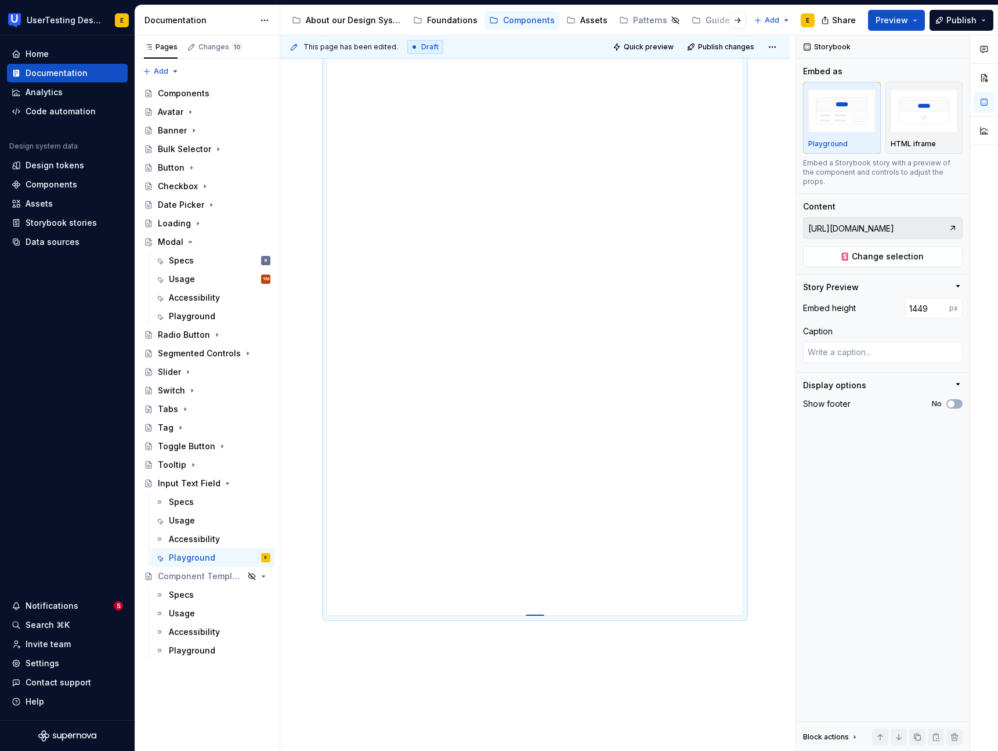
drag, startPoint x: 539, startPoint y: 569, endPoint x: 550, endPoint y: 615, distance: 47.7
type textarea "*"
type input "1445"
type textarea "*"
type input "1440"
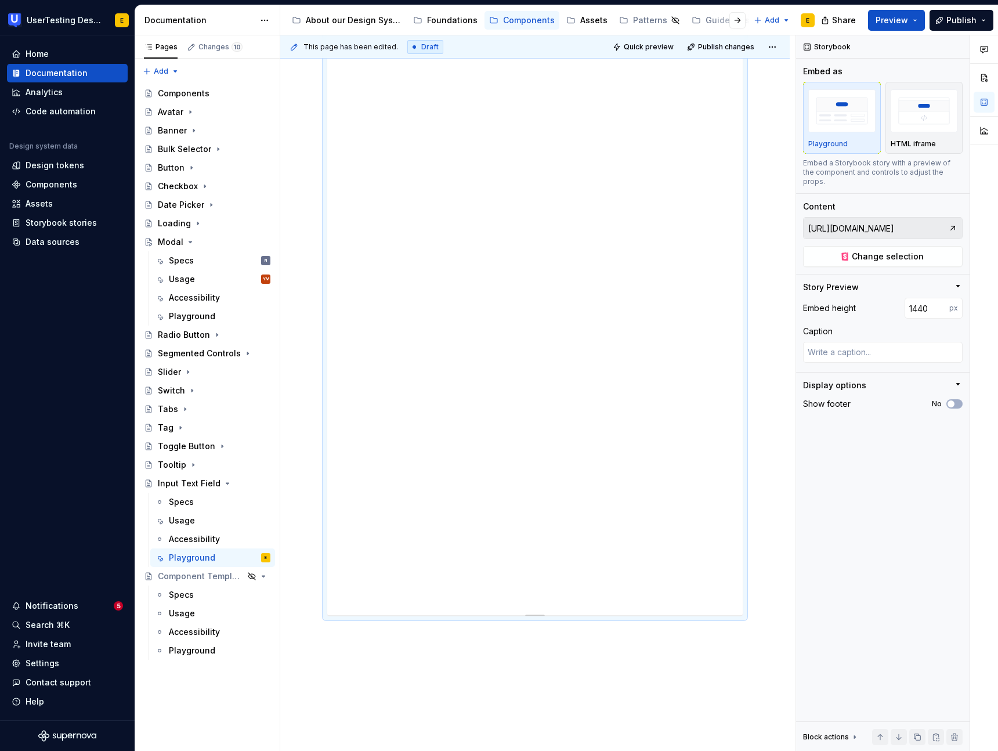
type textarea "*"
type input "1437"
type textarea "*"
type input "1432"
type textarea "*"
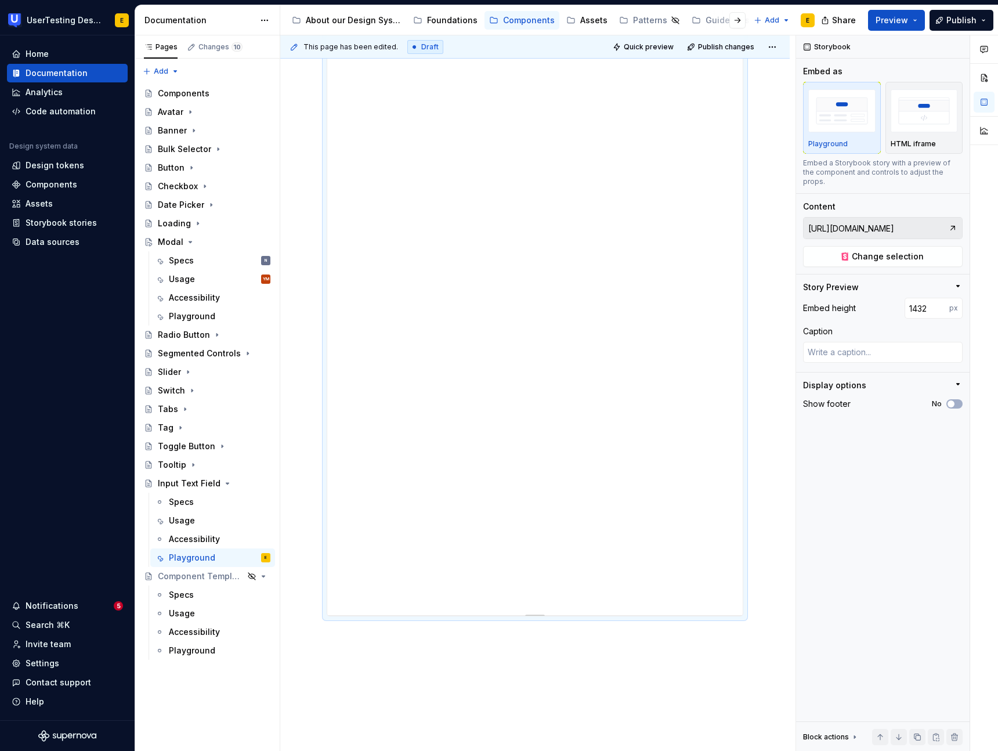
type input "1428"
type textarea "*"
type input "1422"
type textarea "*"
type input "1416"
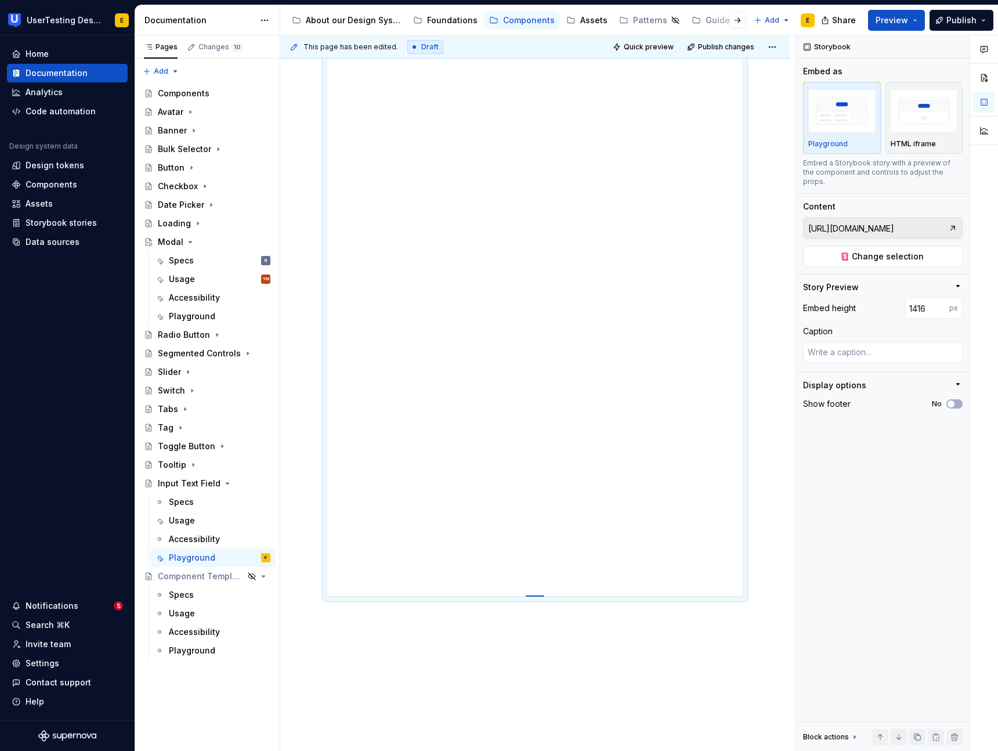
type textarea "*"
type input "1413"
type textarea "*"
type input "1410"
type textarea "*"
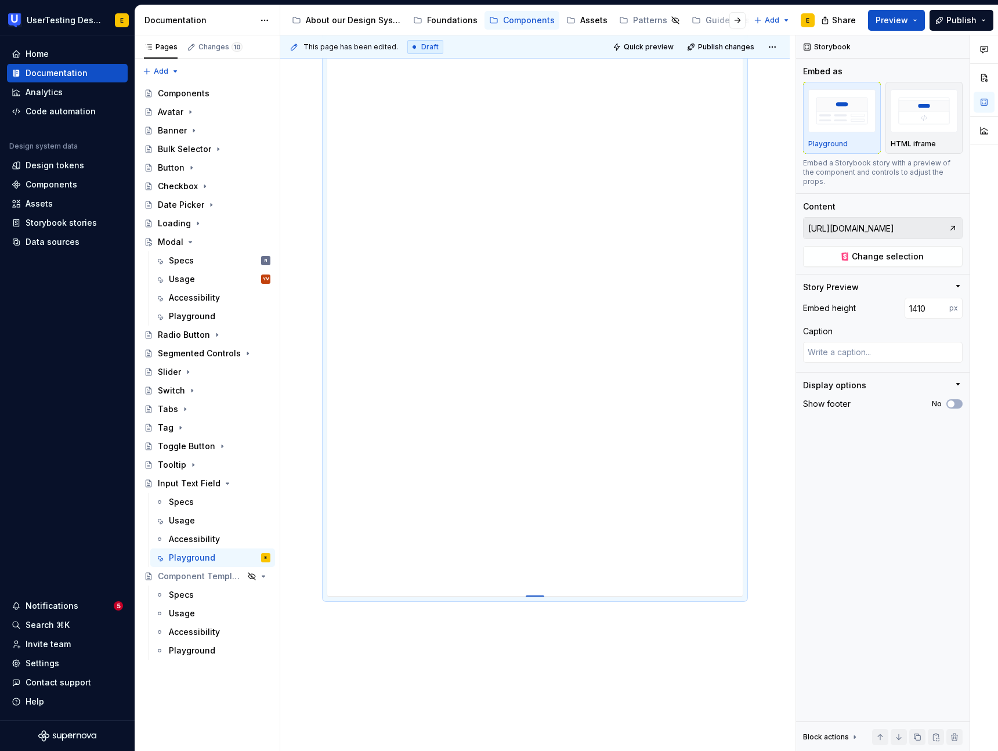
type input "1406"
type textarea "*"
type input "1402"
type textarea "*"
type input "1399"
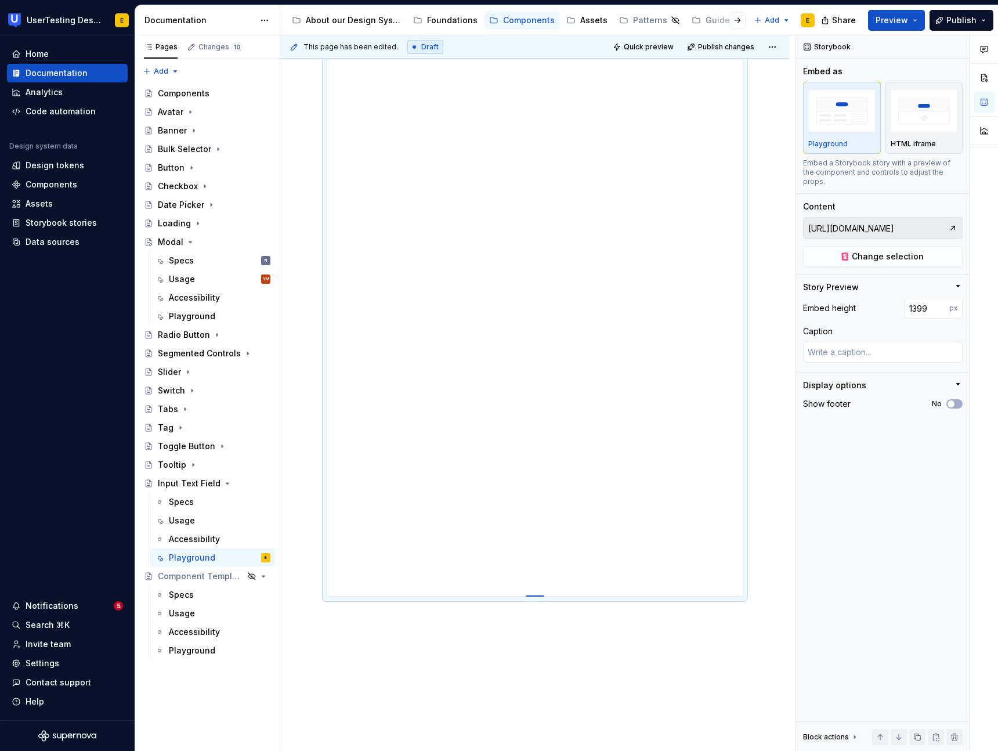
type textarea "*"
type input "1396"
type textarea "*"
type input "1394"
type textarea "*"
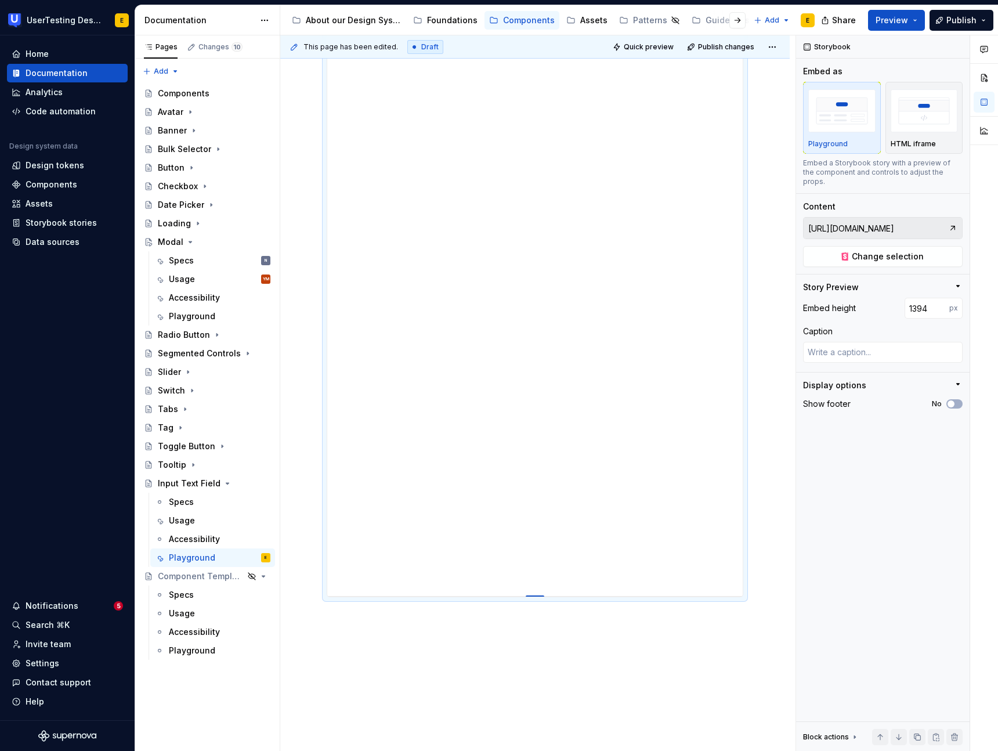
type input "1392"
type textarea "*"
type input "1390"
type textarea "*"
type input "1388"
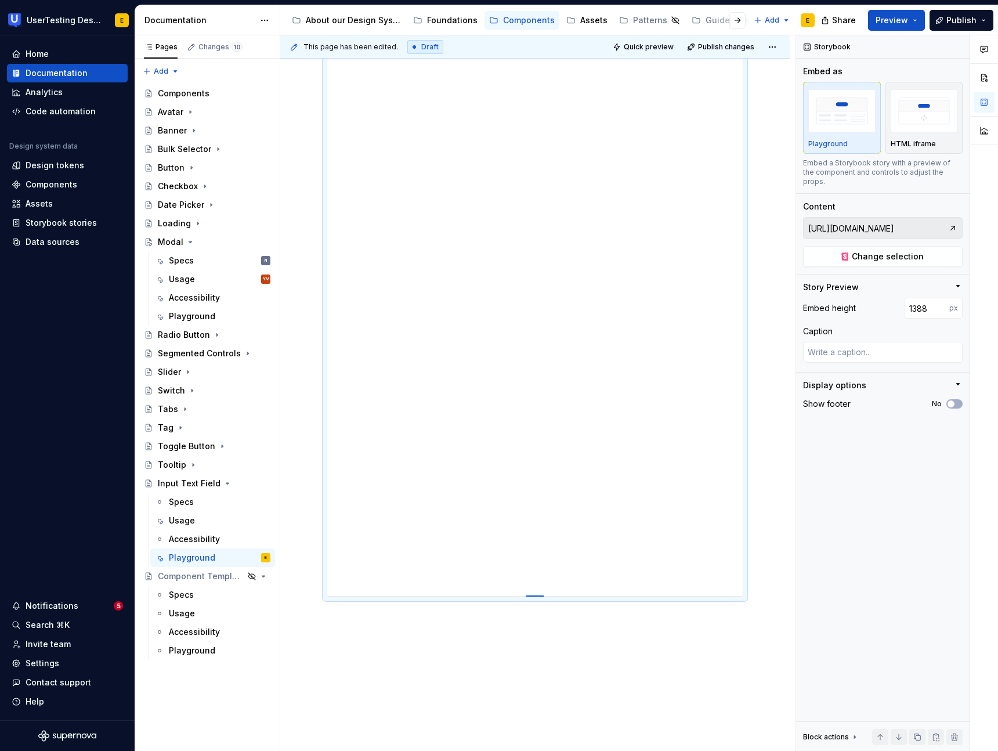
type textarea "*"
type input "1386"
type textarea "*"
type input "1385"
type textarea "*"
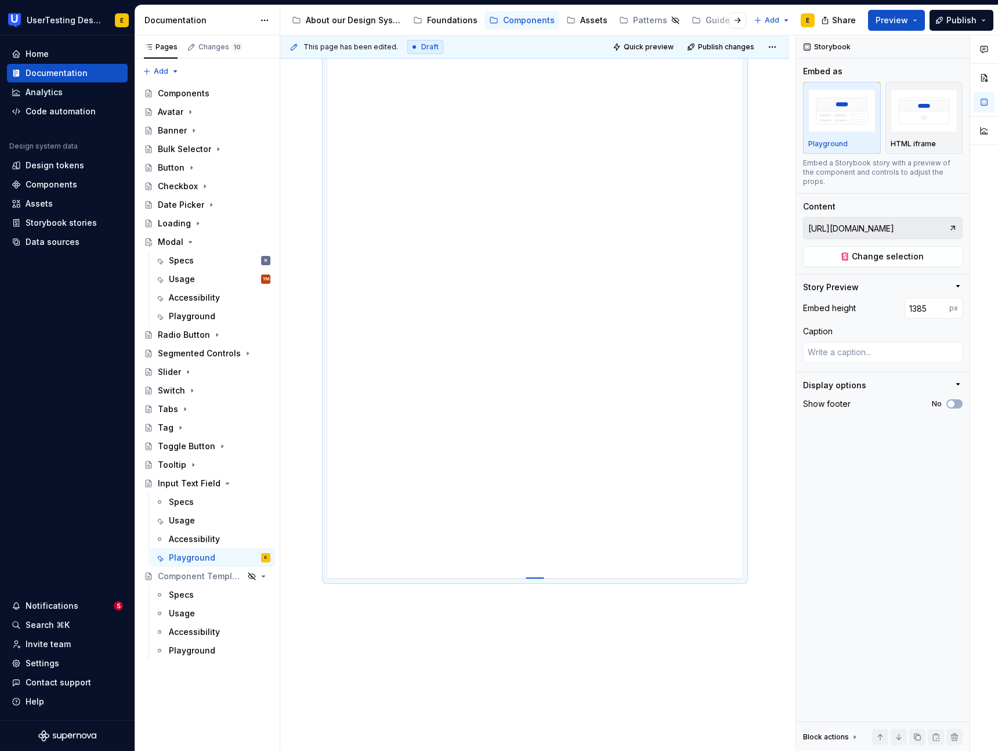
type input "1383"
type textarea "*"
type input "1382"
type textarea "*"
type input "1381"
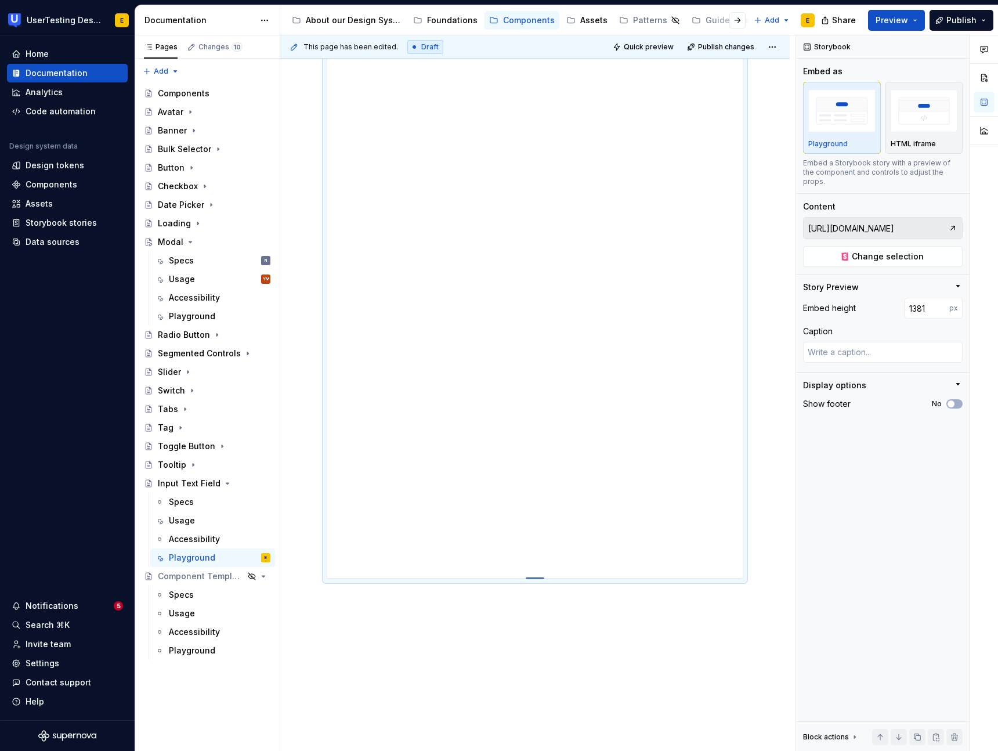
type textarea "*"
type input "1378"
type textarea "*"
type input "1377"
type textarea "*"
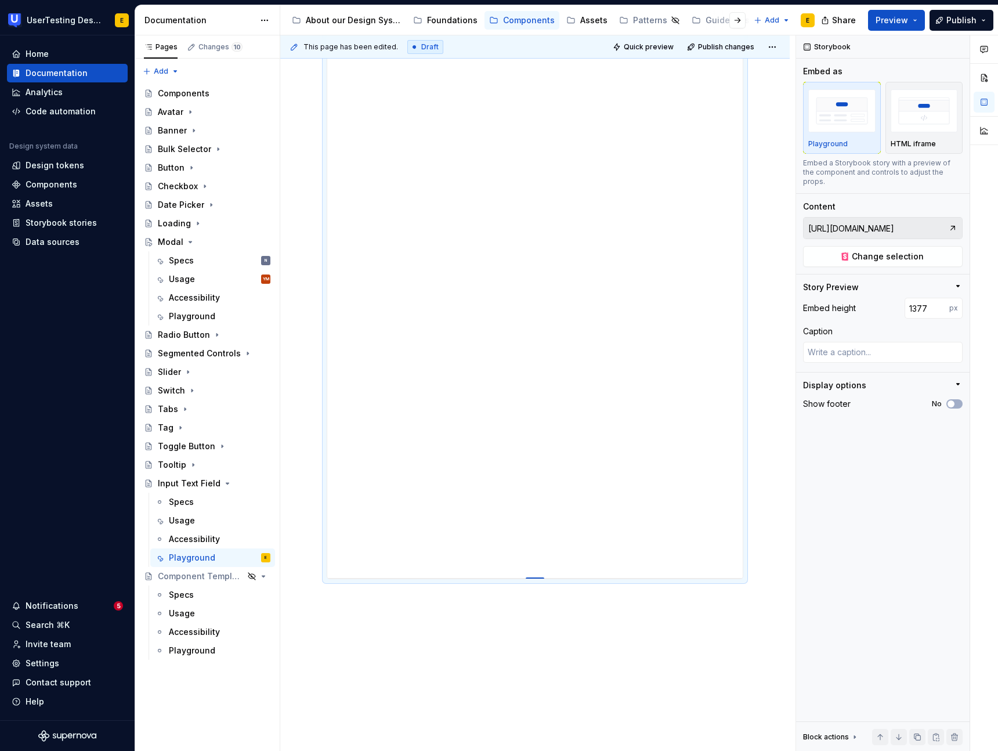
type input "1376"
type textarea "*"
type input "1375"
drag, startPoint x: 542, startPoint y: 614, endPoint x: 533, endPoint y: 572, distance: 42.7
click at [533, 572] on div at bounding box center [535, 573] width 19 height 2
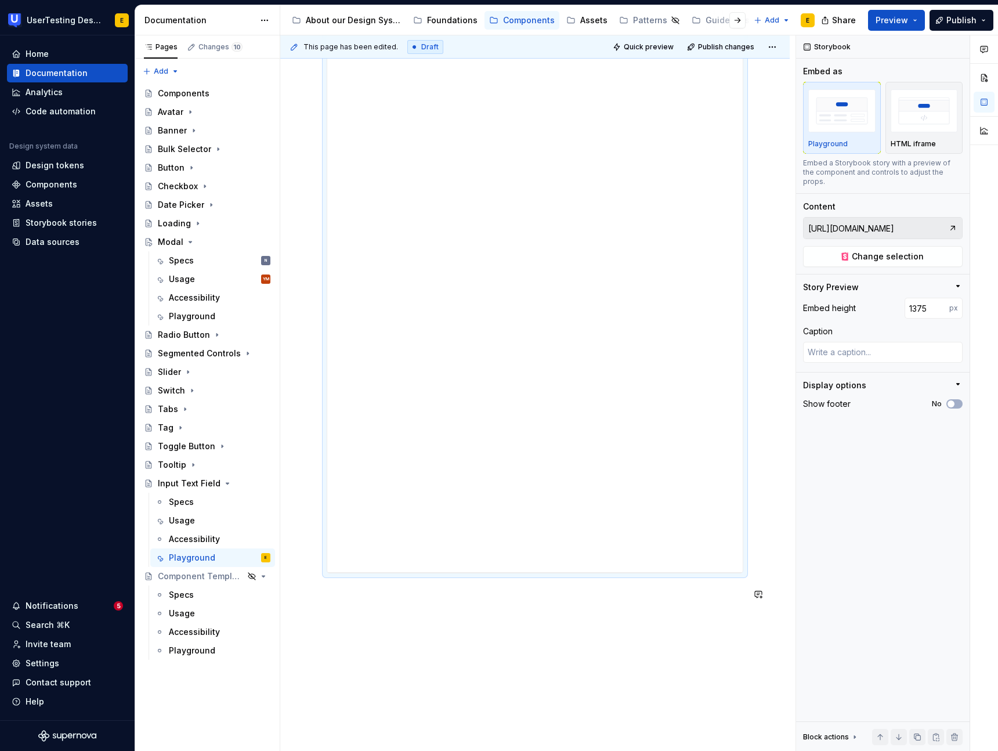
click at [571, 619] on div "Try it yourself!" at bounding box center [535, 282] width 510 height 1118
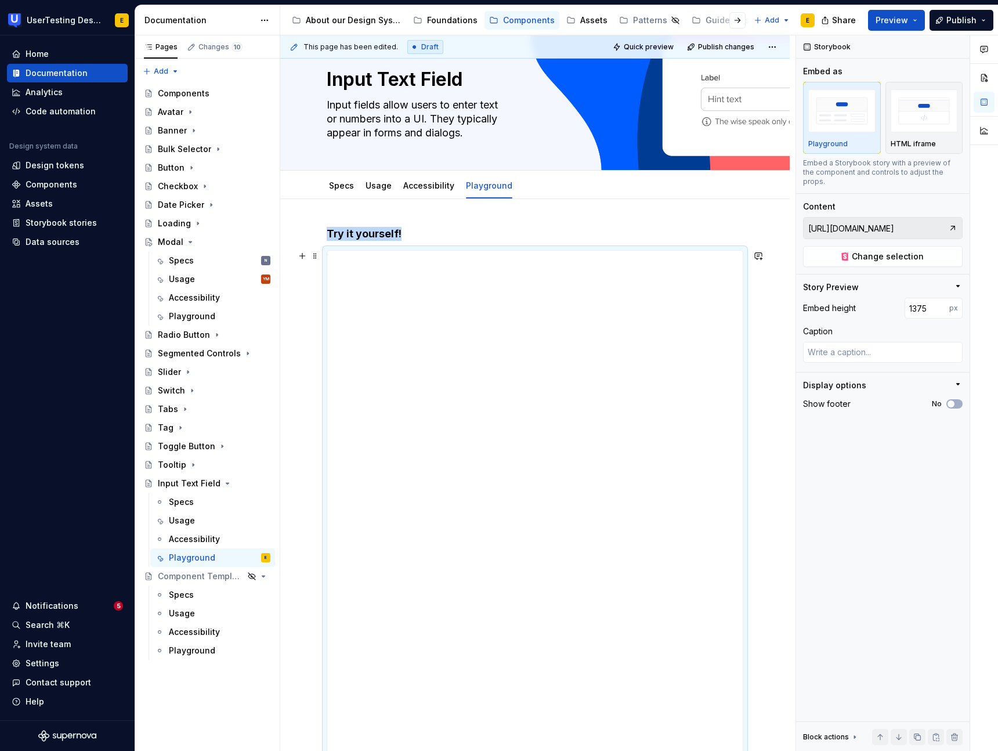
scroll to position [0, 0]
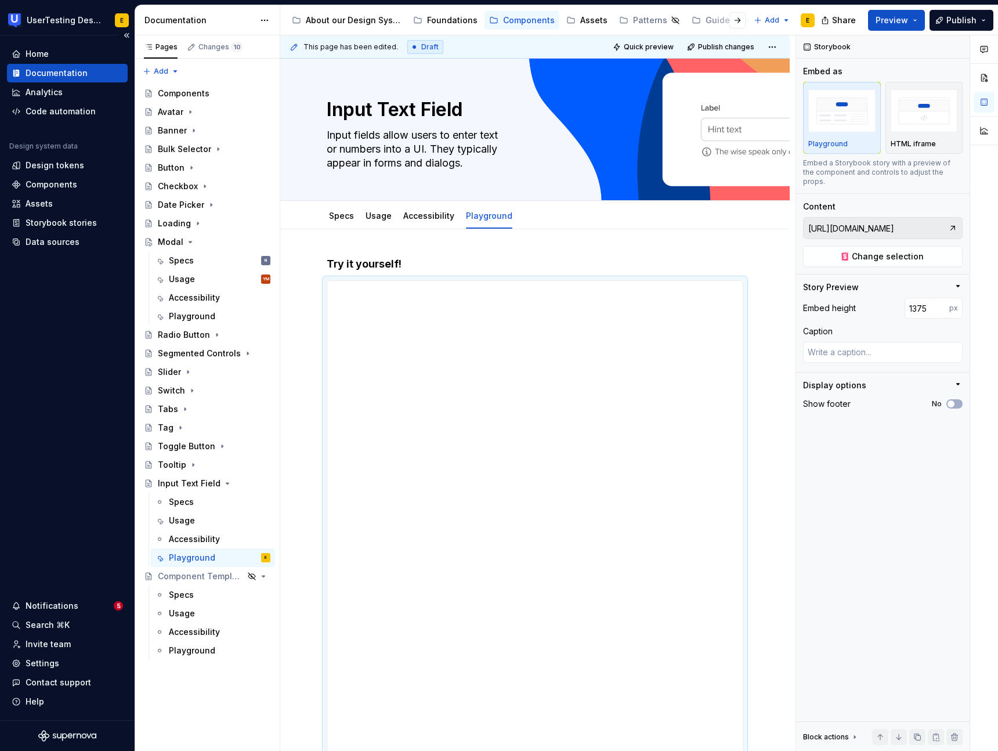
type textarea "*"
